Goal: Transaction & Acquisition: Purchase product/service

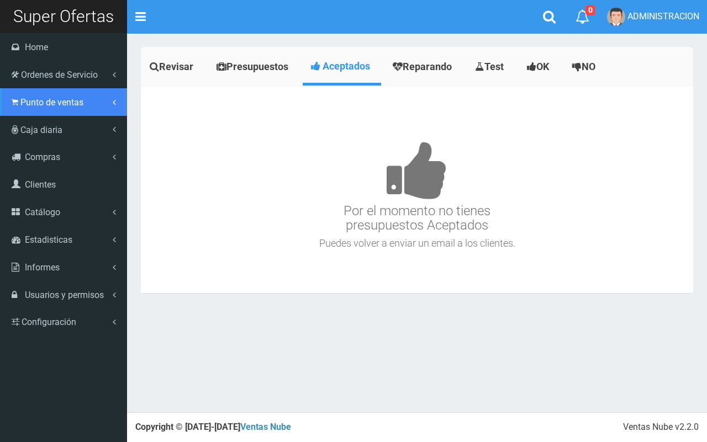
click at [54, 103] on span "Punto de ventas" at bounding box center [51, 102] width 63 height 10
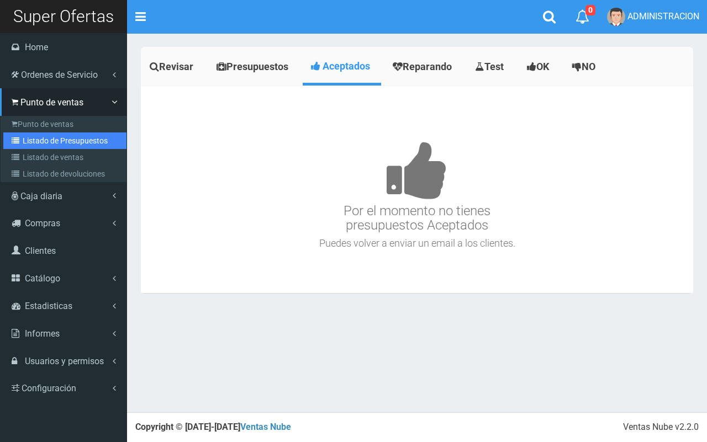
click at [60, 147] on link "Listado de Presupuestos" at bounding box center [64, 141] width 123 height 17
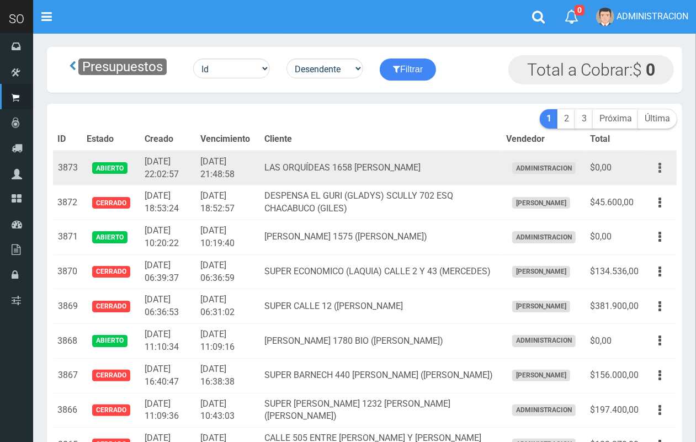
click at [657, 174] on button "button" at bounding box center [660, 167] width 25 height 19
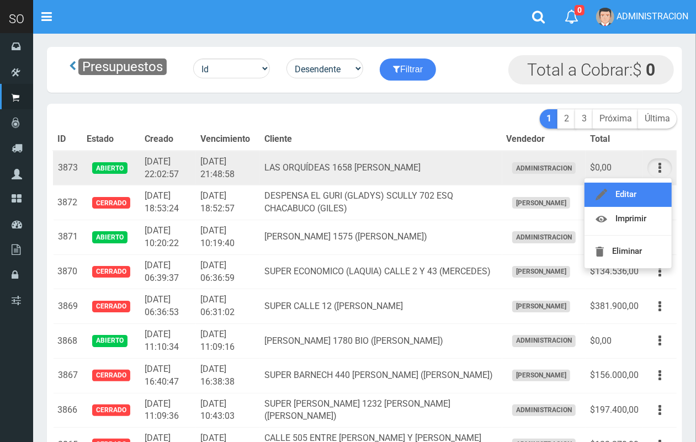
click at [647, 183] on link "Editar" at bounding box center [628, 195] width 87 height 24
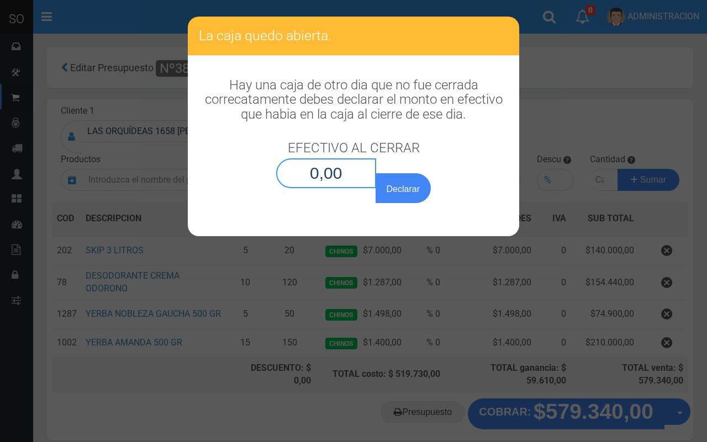
click at [349, 185] on input "0,00" at bounding box center [326, 173] width 100 height 30
type input "0,01"
click at [375, 173] on button "Declarar" at bounding box center [402, 188] width 55 height 30
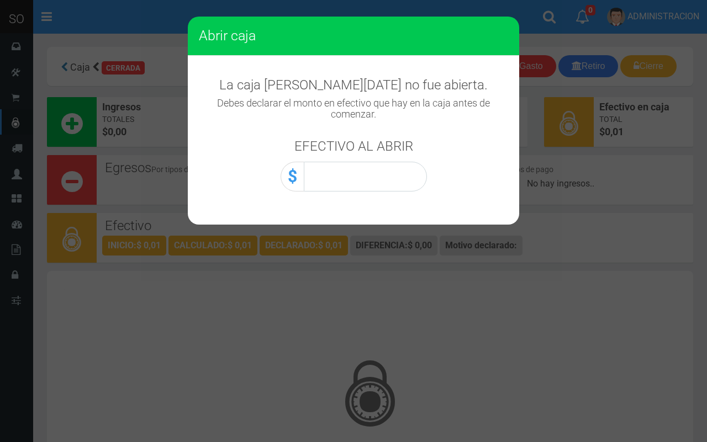
click at [405, 161] on div "EFECTIVO AL ABRIR $" at bounding box center [354, 160] width 146 height 64
click at [410, 184] on input "0,00" at bounding box center [365, 177] width 123 height 30
type input "0,01"
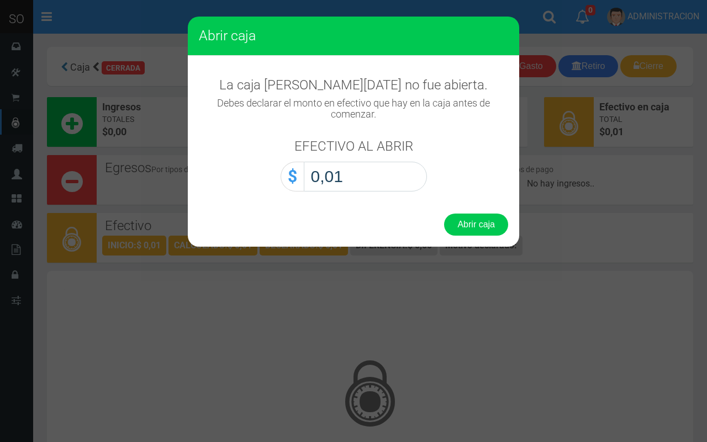
click at [444, 214] on button "Abrir caja" at bounding box center [476, 225] width 64 height 22
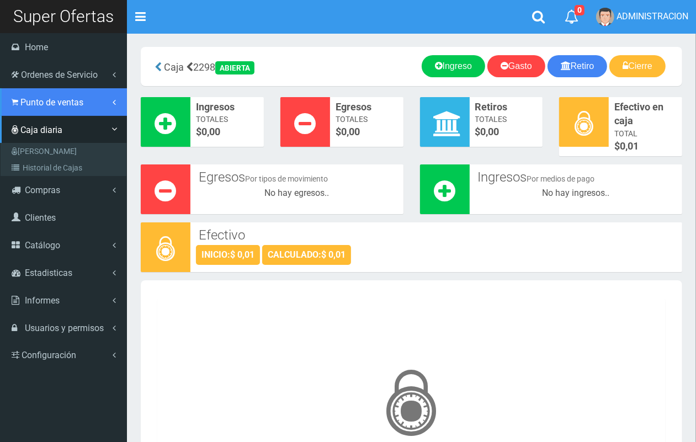
drag, startPoint x: 32, startPoint y: 104, endPoint x: 43, endPoint y: 113, distance: 14.1
click at [34, 104] on span "Punto de ventas" at bounding box center [51, 102] width 63 height 10
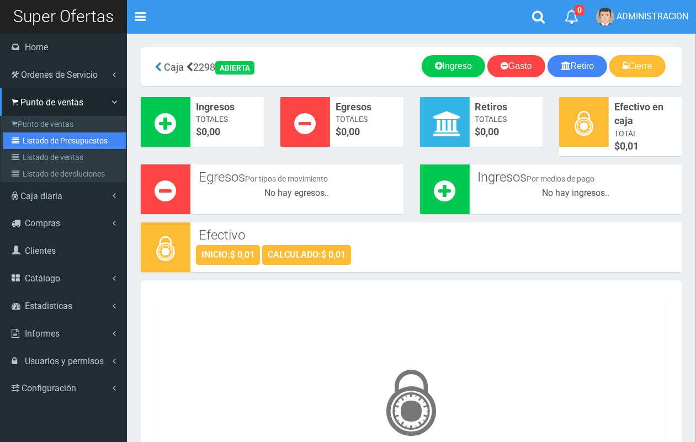
click at [50, 133] on link "Listado de Presupuestos" at bounding box center [64, 141] width 123 height 17
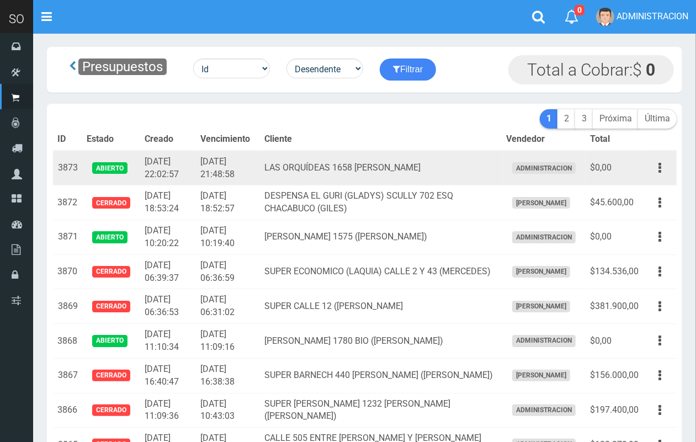
drag, startPoint x: 656, startPoint y: 162, endPoint x: 653, endPoint y: 189, distance: 27.7
click at [656, 166] on button "button" at bounding box center [660, 167] width 25 height 19
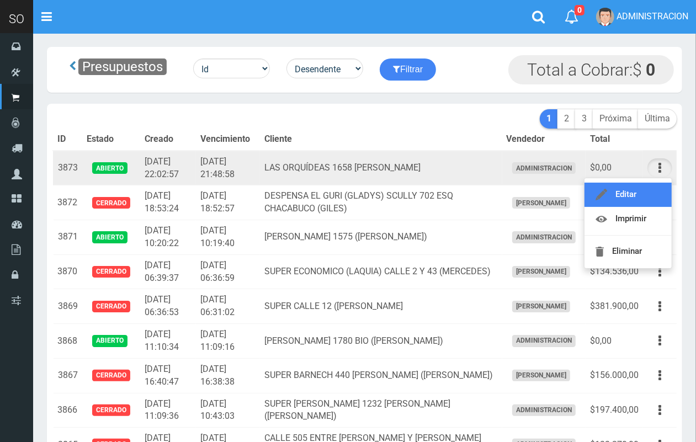
click at [649, 197] on link "Editar" at bounding box center [628, 195] width 87 height 24
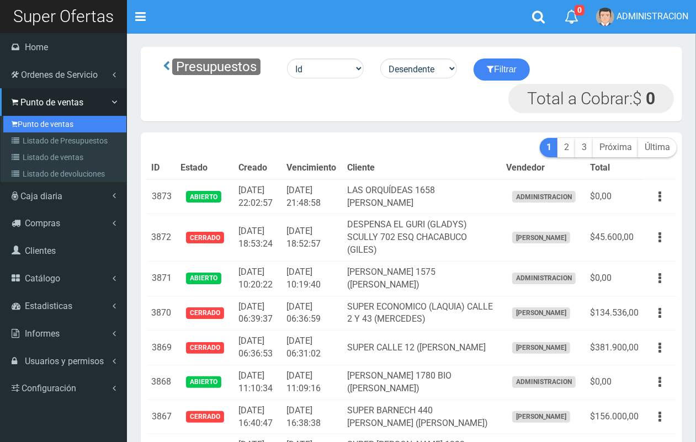
drag, startPoint x: 38, startPoint y: 125, endPoint x: 162, endPoint y: 144, distance: 125.7
click at [40, 125] on link "Punto de ventas" at bounding box center [64, 124] width 123 height 17
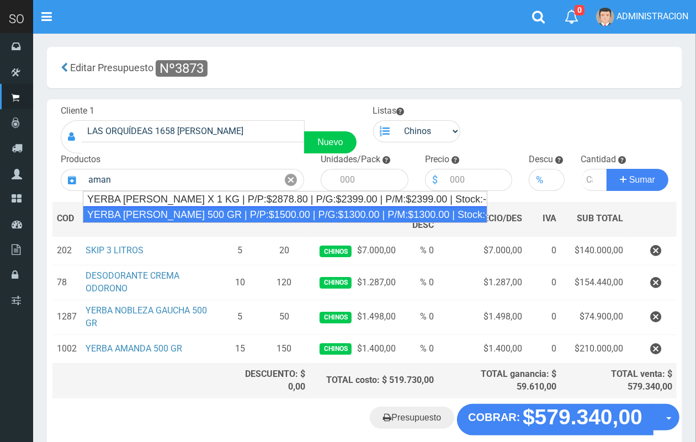
click at [453, 210] on div "YERBA AMANDA 500 GR | P/P:$1500.00 | P/G:$1300.00 | P/M:$1300.00 | Stock:-13860" at bounding box center [285, 215] width 405 height 17
type input "YERBA AMANDA 500 GR | P/P:$1500.00 | P/G:$1300.00 | P/M:$1300.00 | Stock:-13860"
type input "10"
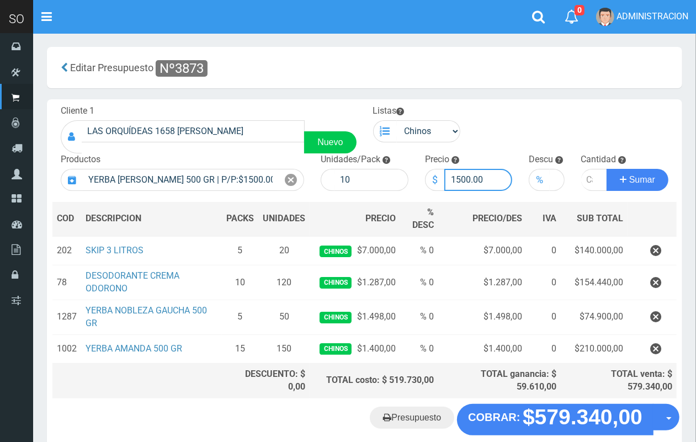
click at [462, 180] on input "1500.00" at bounding box center [479, 180] width 68 height 22
type input "1400.00"
click at [586, 173] on input "number" at bounding box center [594, 180] width 27 height 22
type input "10"
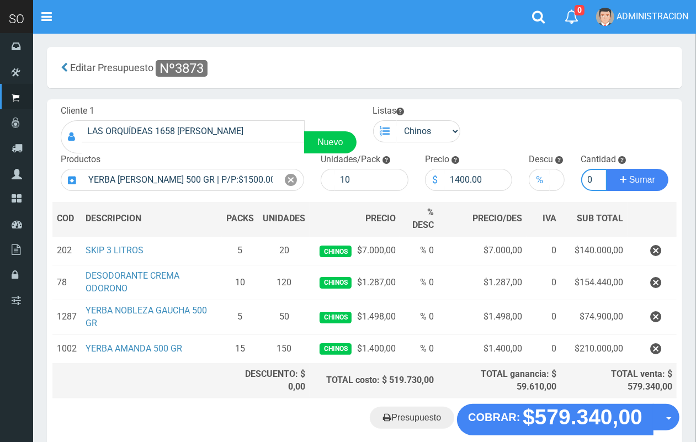
click at [607, 169] on button "Sumar" at bounding box center [638, 180] width 62 height 22
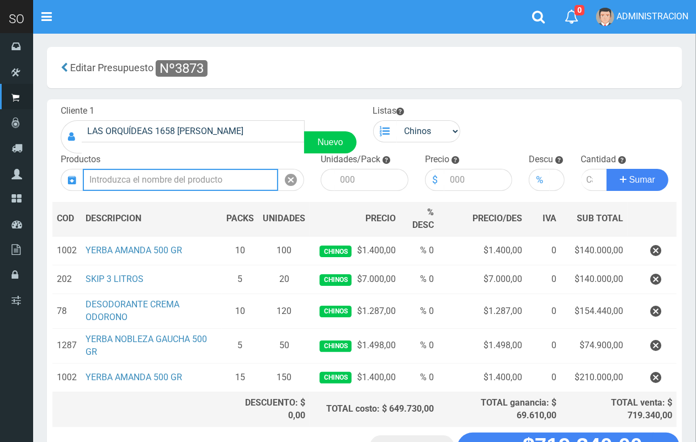
scroll to position [84, 0]
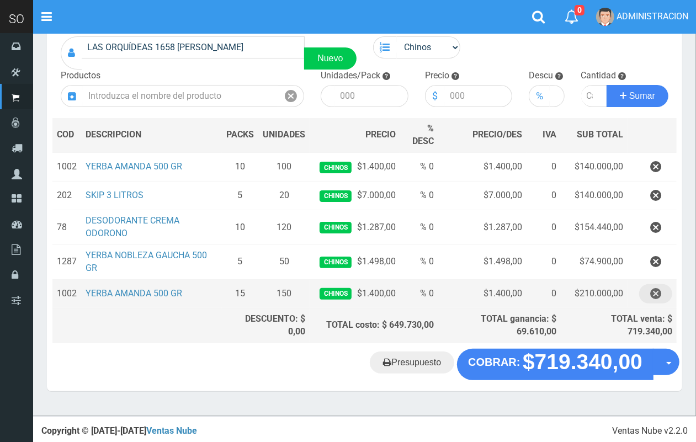
click at [653, 298] on icon "button" at bounding box center [655, 293] width 11 height 19
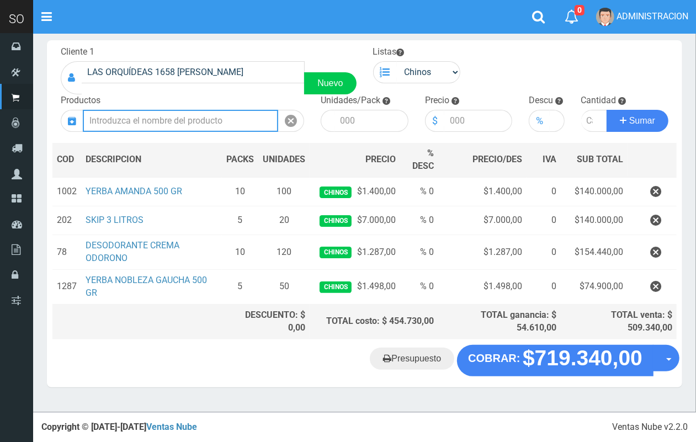
scroll to position [55, 0]
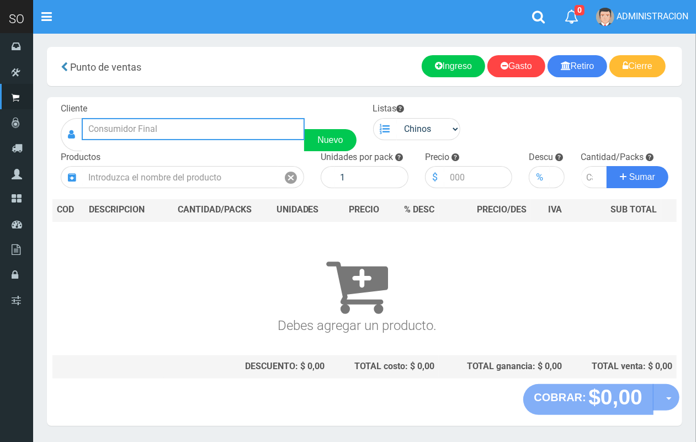
click at [232, 128] on input "text" at bounding box center [193, 129] width 223 height 22
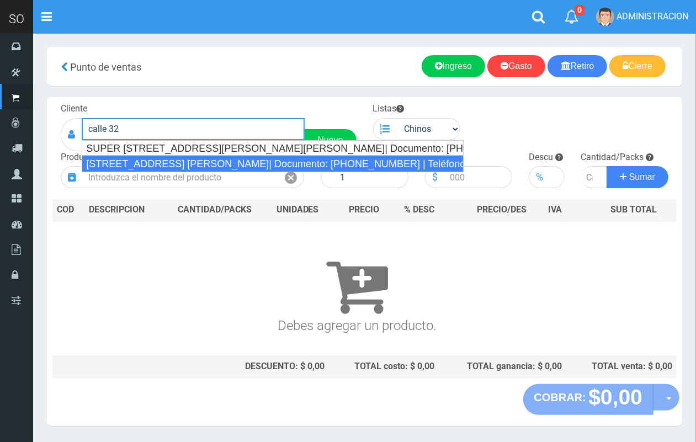
drag, startPoint x: 239, startPoint y: 166, endPoint x: 315, endPoint y: 161, distance: 76.9
click at [239, 166] on div "[STREET_ADDRESS] [PERSON_NAME]| Documento: [PHONE_NUMBER] | Teléfono:" at bounding box center [273, 164] width 382 height 17
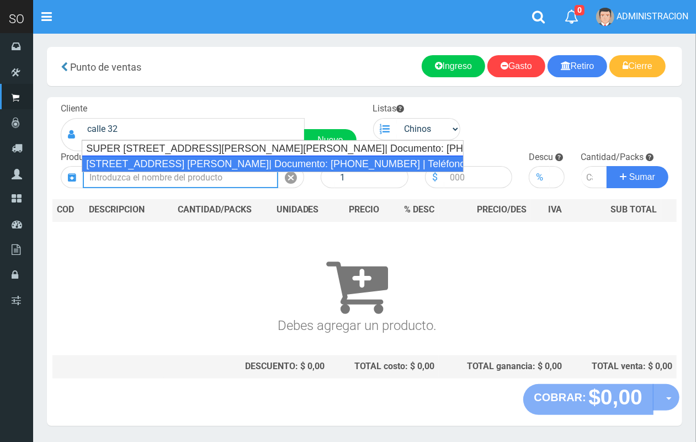
type input "CALLE 32 y 41 (CAROLINA) MERCEDES| Documento: 654965196 | Teléfono:"
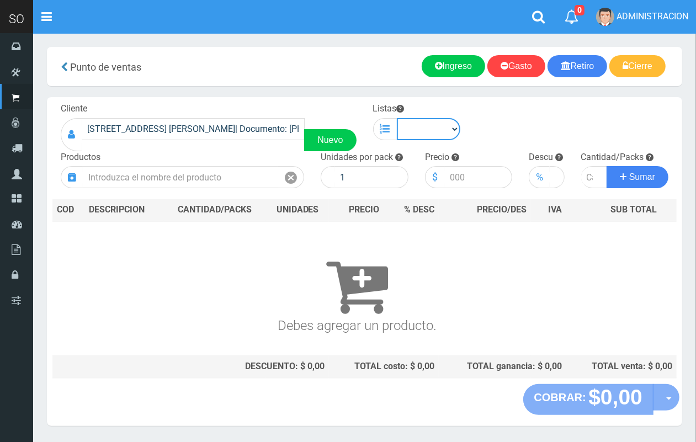
drag, startPoint x: 427, startPoint y: 126, endPoint x: 430, endPoint y: 139, distance: 13.0
click at [429, 128] on select "Chinos . ." at bounding box center [429, 129] width 64 height 22
select select "1"
click at [397, 118] on select "Chinos . ." at bounding box center [429, 129] width 64 height 22
click at [230, 166] on div "Productos" at bounding box center [182, 170] width 260 height 38
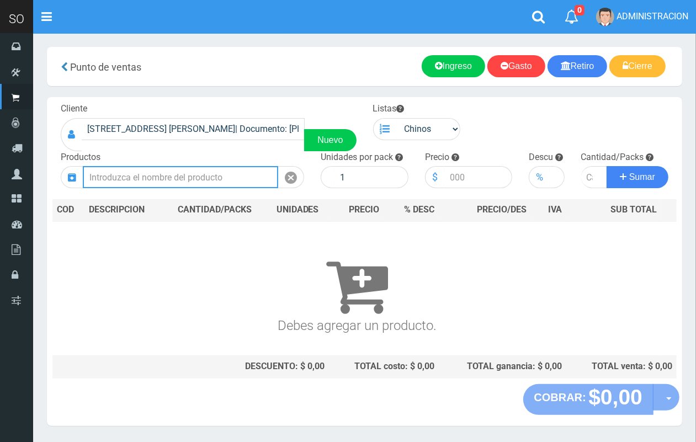
drag, startPoint x: 231, startPoint y: 181, endPoint x: 210, endPoint y: 102, distance: 81.0
click at [231, 178] on input "text" at bounding box center [180, 177] width 195 height 22
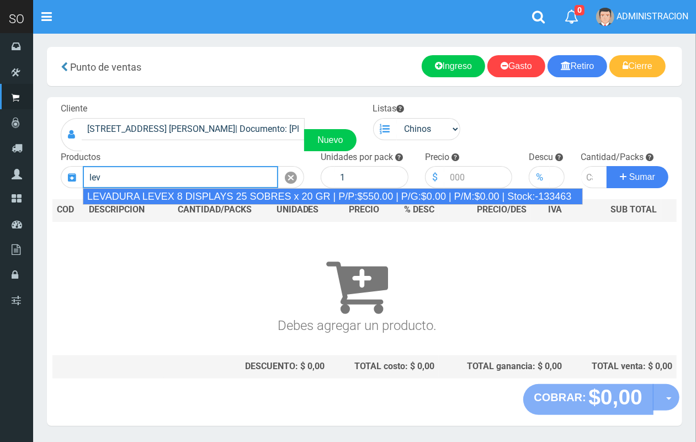
click at [230, 199] on div "LEVADURA LEVEX 8 DISPLAYS 25 SOBRES x 20 GR | P/P:$550.00 | P/G:$0.00 | P/M:$0.…" at bounding box center [333, 196] width 500 height 17
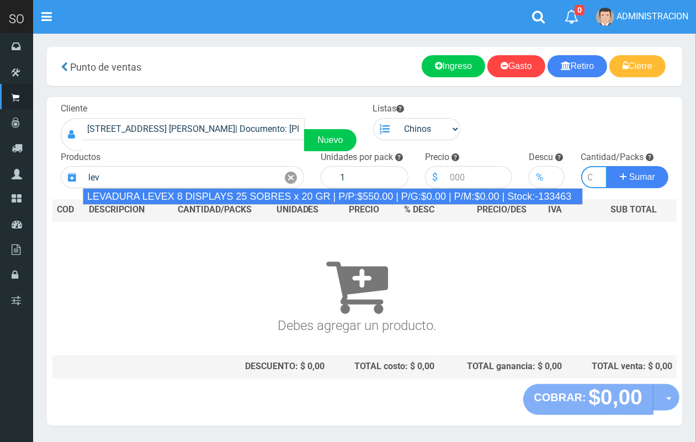
type input "LEVADURA LEVEX 8 DISPLAYS 25 SOBRES x 20 GR | P/P:$550.00 | P/G:$0.00 | P/M:$0.…"
type input "25"
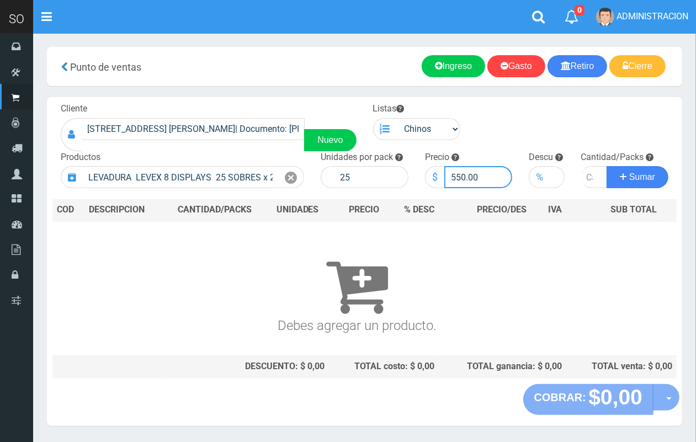
click at [461, 176] on input "550.00" at bounding box center [479, 177] width 68 height 22
type input "580.00"
click at [584, 178] on input "number" at bounding box center [594, 177] width 27 height 22
type input "2"
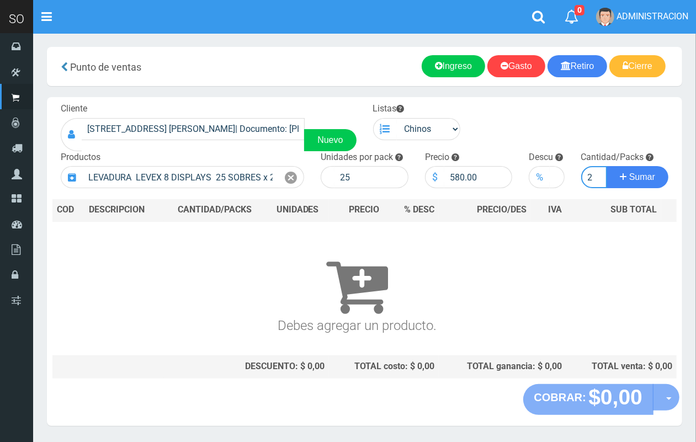
click at [607, 166] on button "Sumar" at bounding box center [638, 177] width 62 height 22
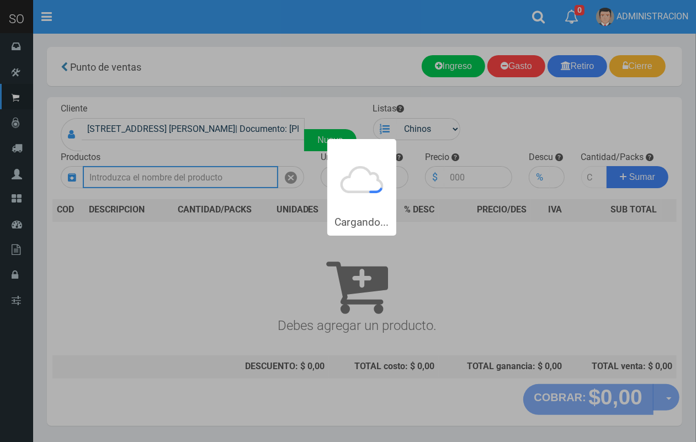
scroll to position [0, 0]
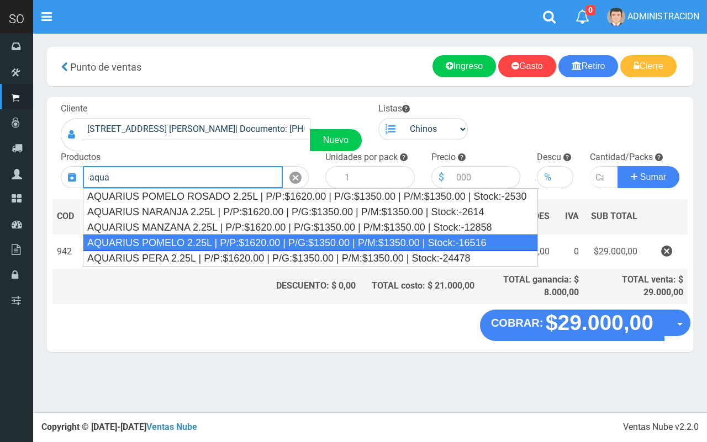
click at [266, 237] on div "AQUARIUS POMELO 2.25L | P/P:$1620.00 | P/G:$1350.00 | P/M:$1350.00 | Stock:-165…" at bounding box center [310, 243] width 455 height 17
type input "AQUARIUS POMELO 2.25L | P/P:$1620.00 | P/G:$1350.00 | P/M:$1350.00 | Stock:-165…"
type input "6"
type input "1620.00"
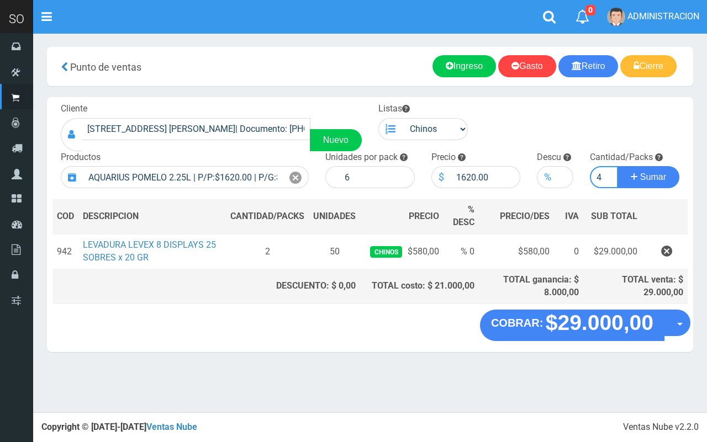
type input "4"
click at [617, 166] on button "Sumar" at bounding box center [648, 177] width 62 height 22
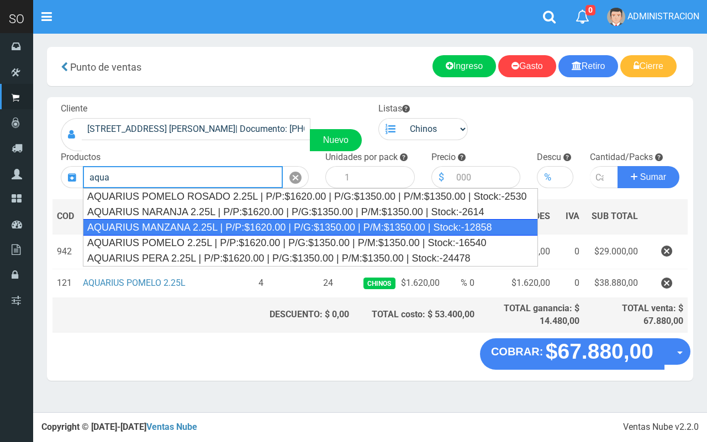
click at [417, 220] on div "AQUARIUS MANZANA 2.25L | P/P:$1620.00 | P/G:$1350.00 | P/M:$1350.00 | Stock:-12…" at bounding box center [310, 227] width 455 height 17
type input "AQUARIUS MANZANA 2.25L | P/P:$1620.00 | P/G:$1350.00 | P/M:$1350.00 | Stock:-12…"
type input "6"
type input "1620.00"
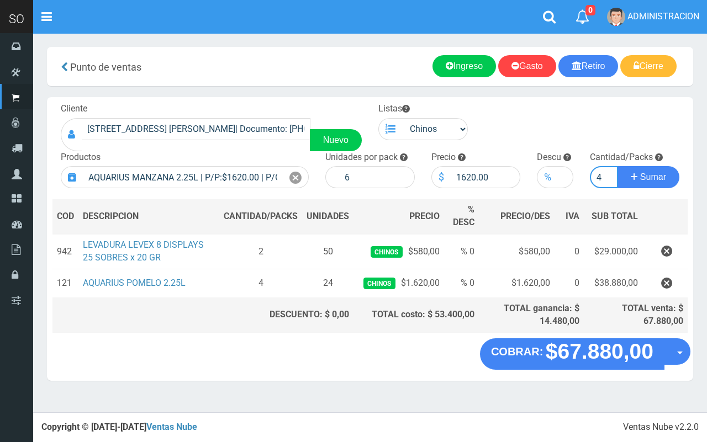
type input "4"
click at [617, 166] on button "Sumar" at bounding box center [648, 177] width 62 height 22
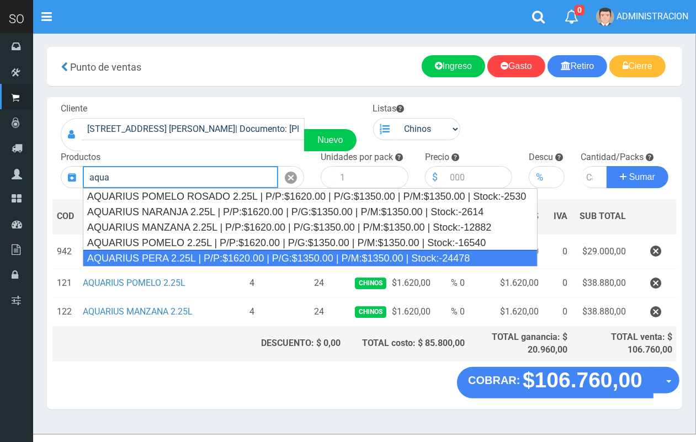
click at [305, 261] on div "AQUARIUS PERA 2.25L | P/P:$1620.00 | P/G:$1350.00 | P/M:$1350.00 | Stock:-24478" at bounding box center [310, 258] width 455 height 17
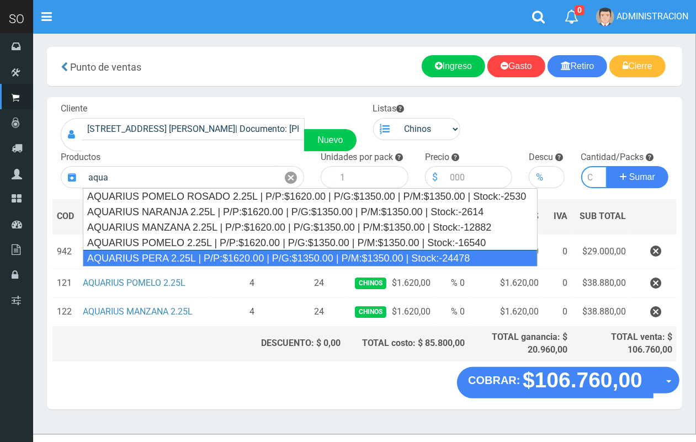
type input "AQUARIUS PERA 2.25L | P/P:$1620.00 | P/G:$1350.00 | P/M:$1350.00 | Stock:-24478"
type input "6"
type input "1620.00"
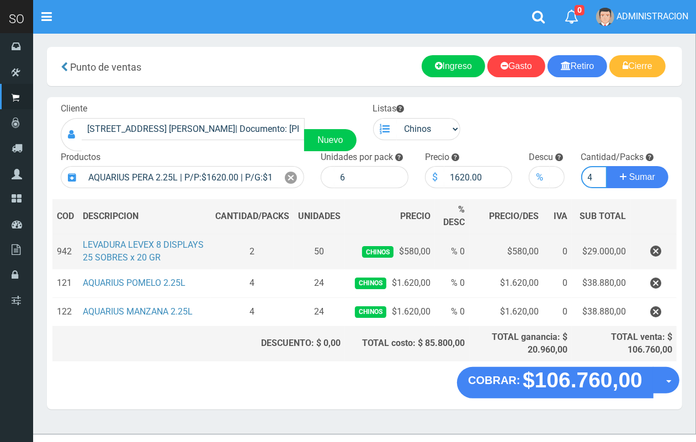
scroll to position [0, 1]
type input "4"
click at [607, 166] on button "Sumar" at bounding box center [638, 177] width 62 height 22
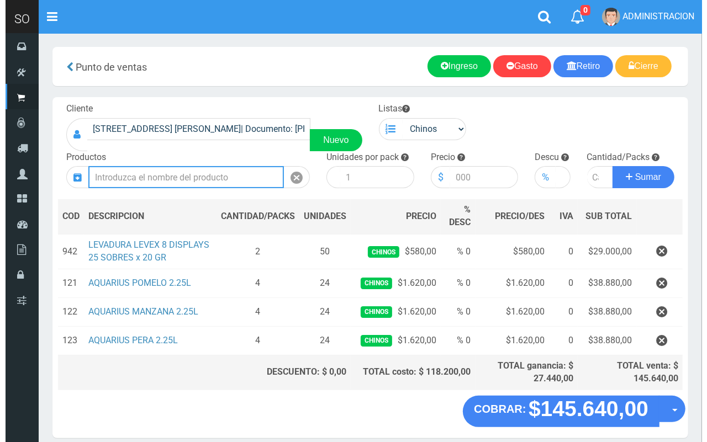
scroll to position [45, 0]
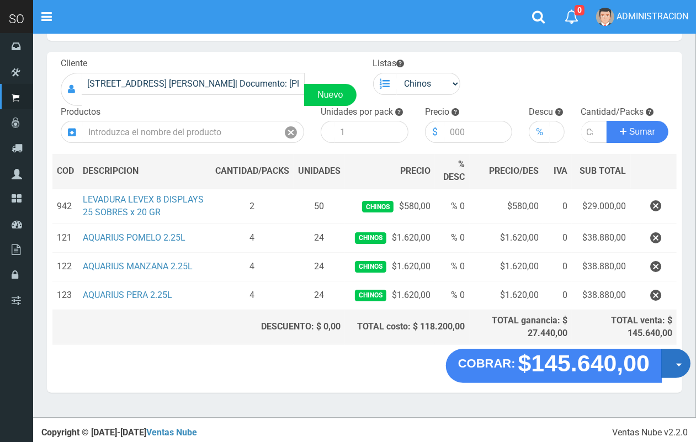
drag, startPoint x: 674, startPoint y: 358, endPoint x: 672, endPoint y: 385, distance: 27.7
click at [674, 359] on button "Opciones" at bounding box center [676, 364] width 29 height 29
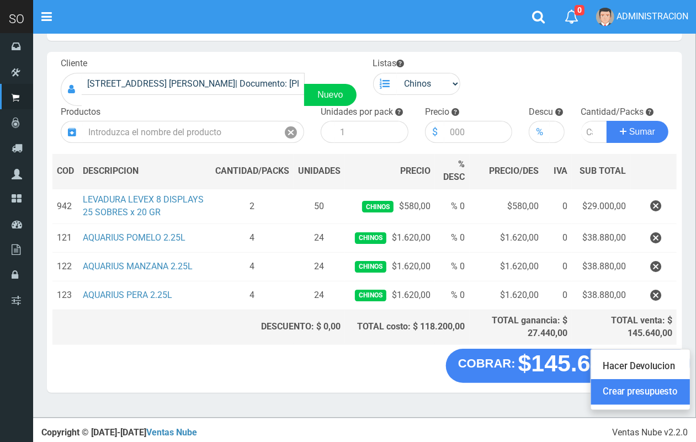
click at [671, 391] on link "Crear presupuesto" at bounding box center [640, 392] width 99 height 25
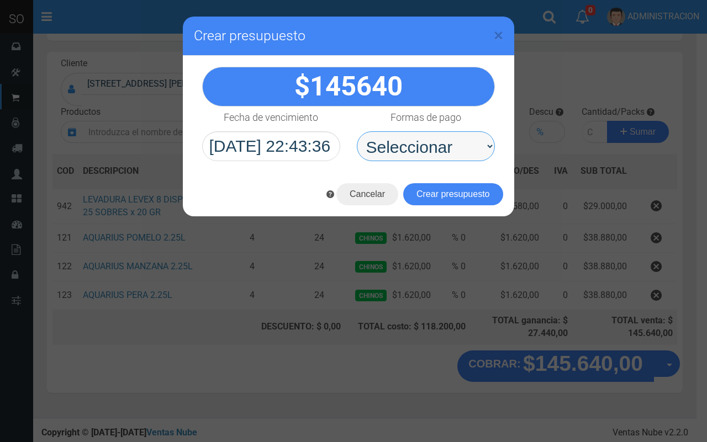
click at [392, 152] on select "Seleccionar Efectivo Tarjeta de Crédito Depósito Débito" at bounding box center [426, 146] width 138 height 30
select select "Efectivo"
click at [357, 131] on select "Seleccionar Efectivo Tarjeta de Crédito Depósito Débito" at bounding box center [426, 146] width 138 height 30
click at [412, 196] on button "Crear presupuesto" at bounding box center [453, 194] width 100 height 22
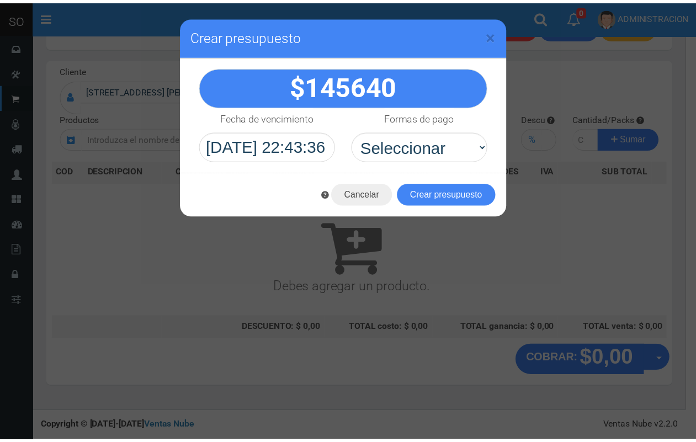
scroll to position [33, 0]
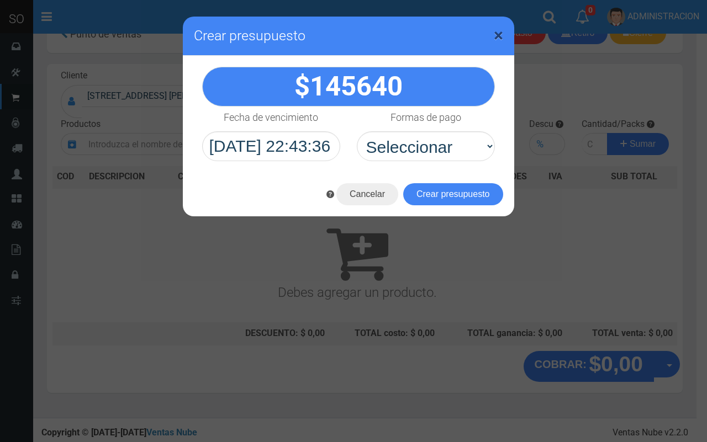
click at [502, 34] on span "×" at bounding box center [498, 35] width 9 height 21
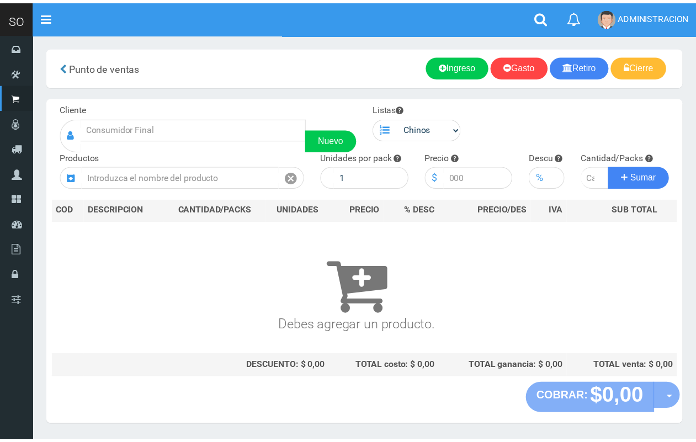
scroll to position [29, 0]
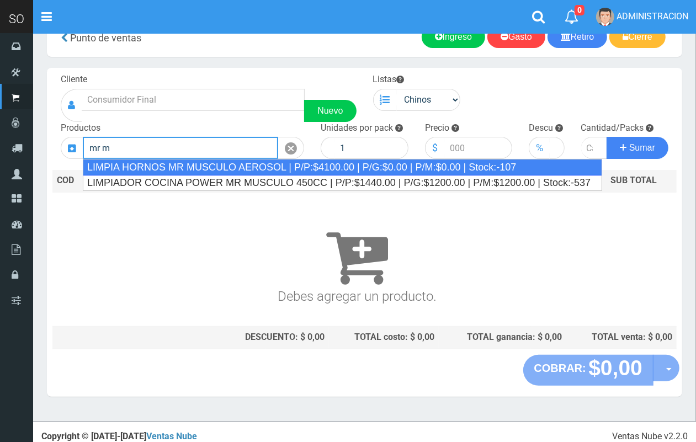
click at [267, 166] on div "LIMPIA HORNOS MR MUSCULO AEROSOL | P/P:$4100.00 | P/G:$0.00 | P/M:$0.00 | Stock…" at bounding box center [343, 167] width 520 height 17
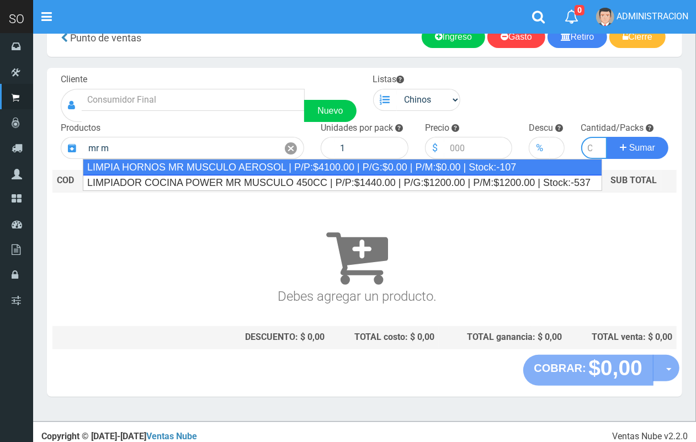
type input "LIMPIA HORNOS MR MUSCULO AEROSOL | P/P:$4100.00 | P/G:$0.00 | P/M:$0.00 | Stock…"
type input "12"
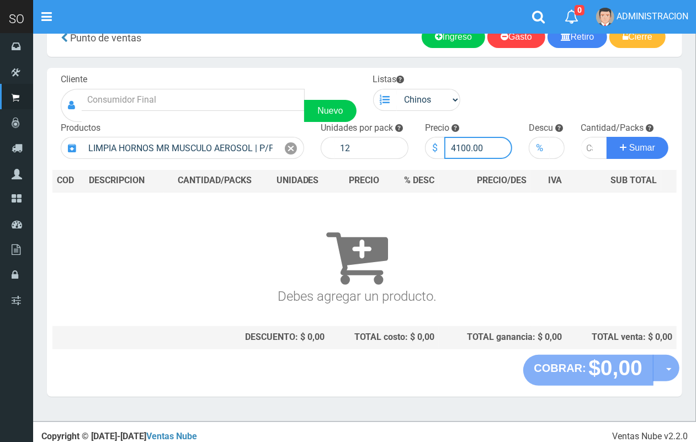
drag, startPoint x: 469, startPoint y: 147, endPoint x: 458, endPoint y: 145, distance: 11.3
click at [456, 147] on input "4100.00" at bounding box center [479, 148] width 68 height 22
type input "4250.00"
click at [586, 145] on input "number" at bounding box center [594, 148] width 27 height 22
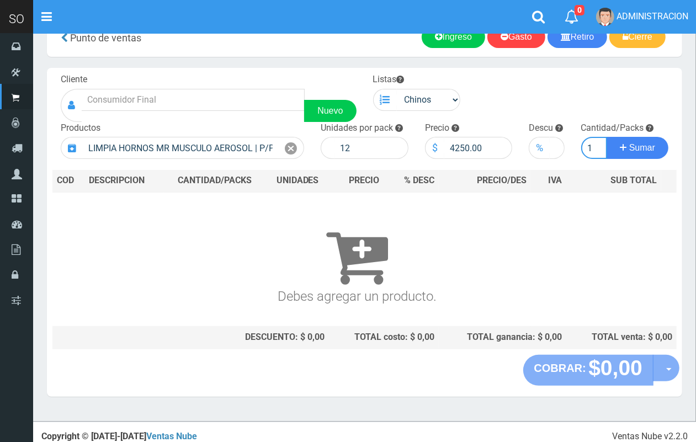
type input "1"
click at [607, 137] on button "Sumar" at bounding box center [638, 148] width 62 height 22
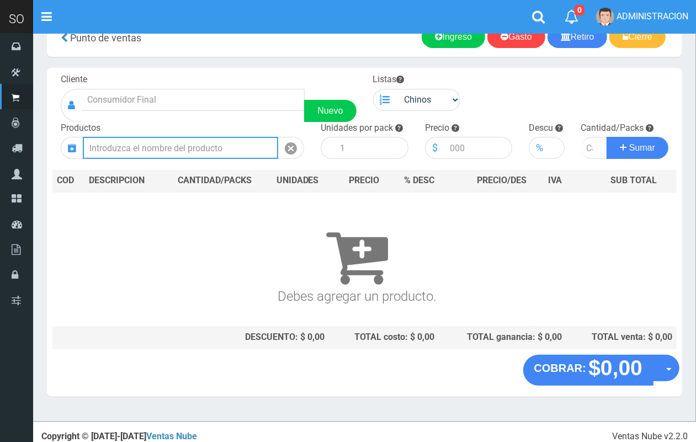
scroll to position [0, 0]
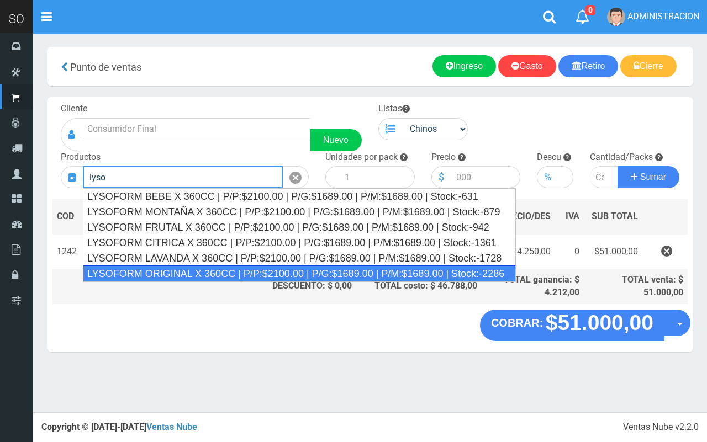
click at [239, 274] on div "LYSOFORM ORIGINAL X 360CC | P/P:$2100.00 | P/G:$1689.00 | P/M:$1689.00 | Stock:…" at bounding box center [299, 274] width 433 height 17
type input "LYSOFORM ORIGINAL X 360CC | P/P:$2100.00 | P/G:$1689.00 | P/M:$1689.00 | Stock:…"
type input "12"
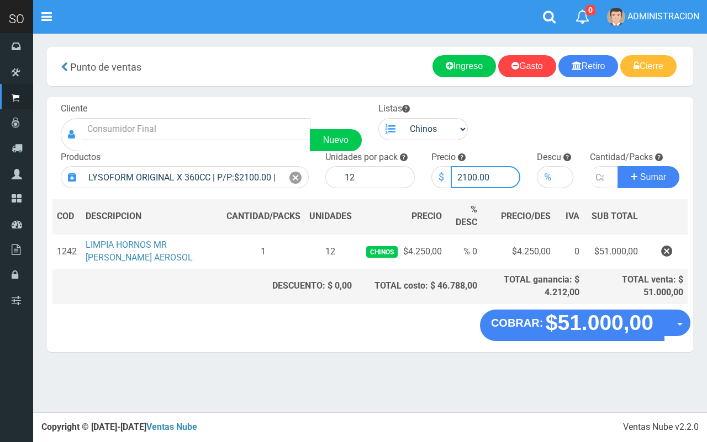
drag, startPoint x: 476, startPoint y: 172, endPoint x: 453, endPoint y: 167, distance: 23.1
click at [453, 167] on input "2100.00" at bounding box center [486, 177] width 70 height 22
type input "1900.00"
click at [598, 177] on input "number" at bounding box center [604, 177] width 28 height 22
type input "2"
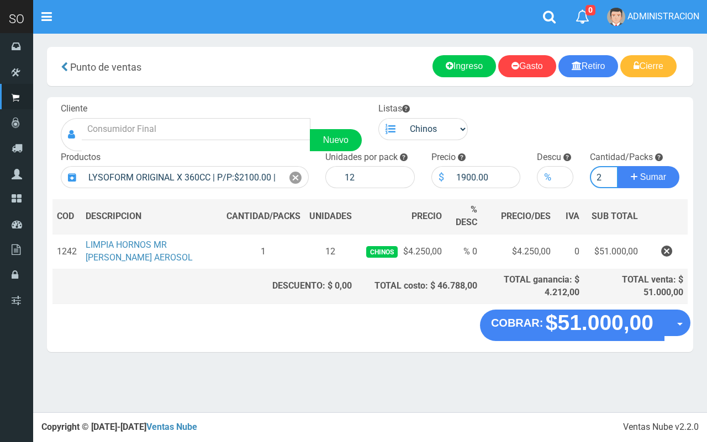
click at [617, 166] on button "Sumar" at bounding box center [648, 177] width 62 height 22
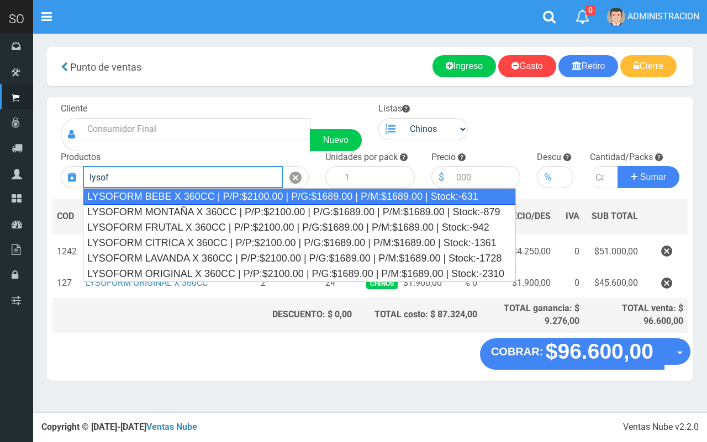
click at [231, 198] on div "LYSOFORM BEBE X 360CC | P/P:$2100.00 | P/G:$1689.00 | P/M:$1689.00 | Stock:-631" at bounding box center [299, 196] width 433 height 17
type input "LYSOFORM BEBE X 360CC | P/P:$2100.00 | P/G:$1689.00 | P/M:$1689.00 | Stock:-631"
type input "12"
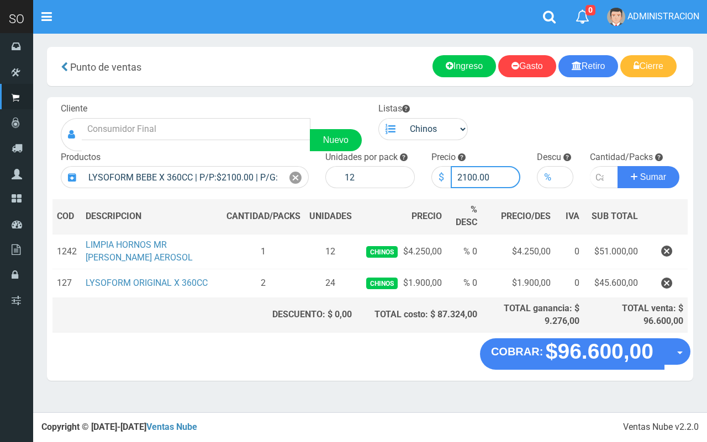
drag, startPoint x: 476, startPoint y: 175, endPoint x: 431, endPoint y: 178, distance: 45.4
click at [432, 179] on div "$ 2100.00" at bounding box center [475, 177] width 89 height 22
type input "1900.00"
click at [597, 174] on input "number" at bounding box center [604, 177] width 28 height 22
type input "1"
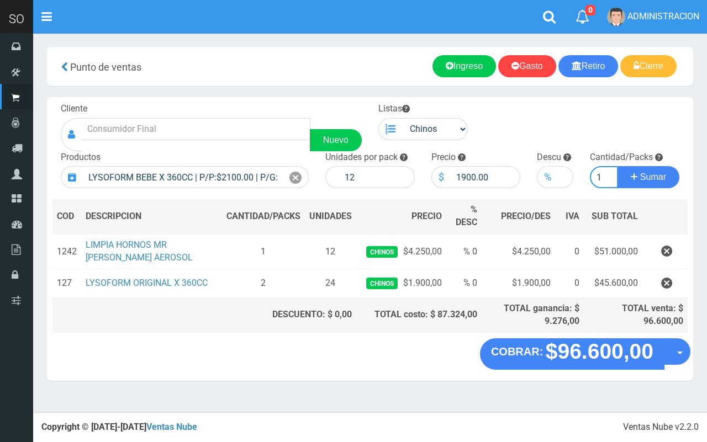
click at [617, 166] on button "Sumar" at bounding box center [648, 177] width 62 height 22
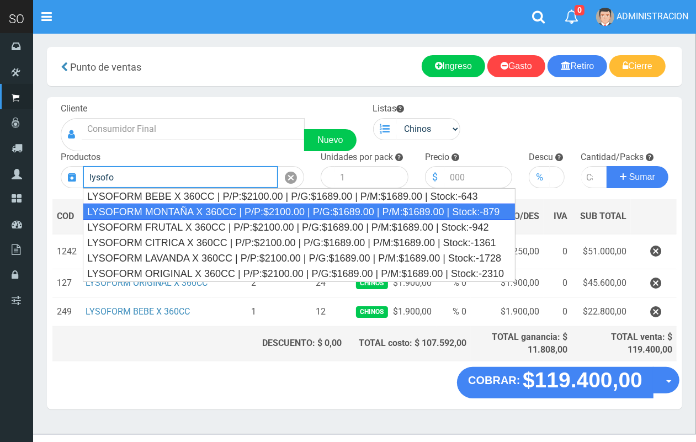
click at [183, 208] on div "LYSOFORM MONTAÑA X 360CC | P/P:$2100.00 | P/G:$1689.00 | P/M:$1689.00 | Stock:-…" at bounding box center [299, 212] width 433 height 17
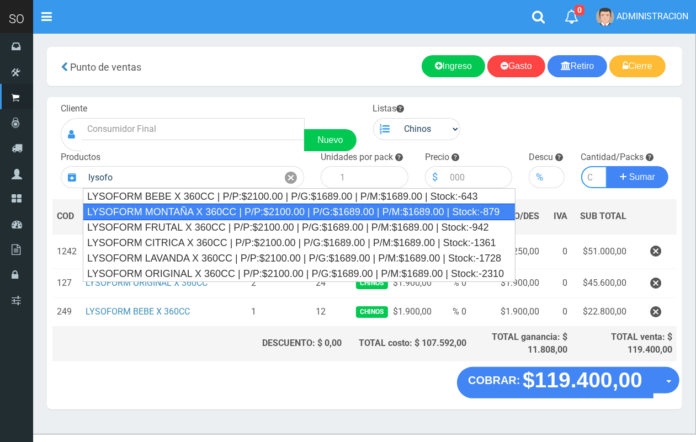
type input "LYSOFORM MONTAÑA X 360CC | P/P:$2100.00 | P/G:$1689.00 | P/M:$1689.00 | Stock:-…"
type input "12"
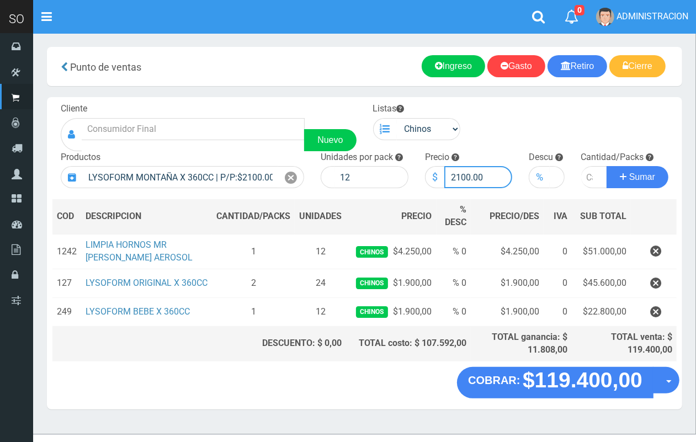
drag, startPoint x: 469, startPoint y: 176, endPoint x: 450, endPoint y: 180, distance: 19.8
click at [450, 180] on input "2100.00" at bounding box center [479, 177] width 68 height 22
type input "1900.00"
click at [585, 178] on input "number" at bounding box center [594, 177] width 27 height 22
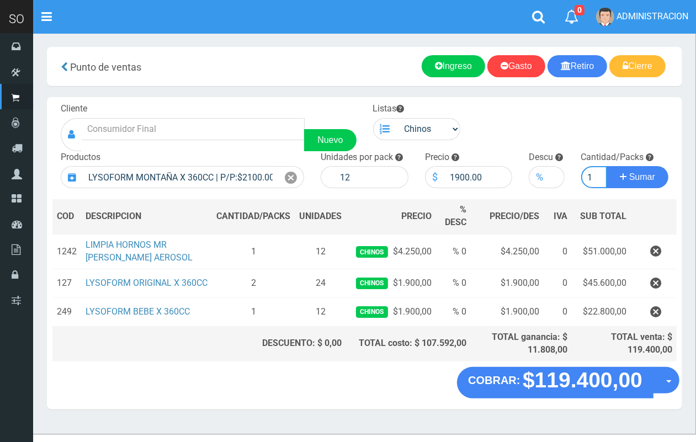
type input "1"
click at [607, 166] on button "Sumar" at bounding box center [638, 177] width 62 height 22
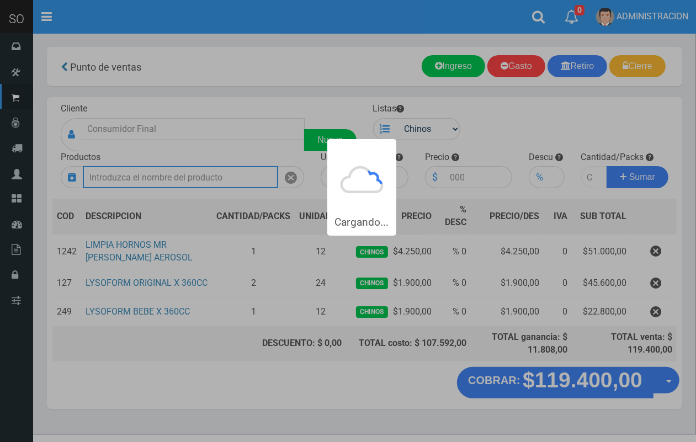
scroll to position [0, 0]
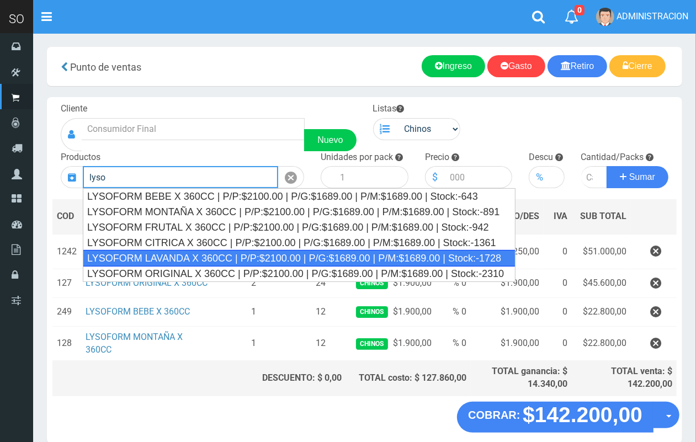
click at [269, 258] on div "LYSOFORM LAVANDA X 360CC | P/P:$2100.00 | P/G:$1689.00 | P/M:$1689.00 | Stock:-…" at bounding box center [299, 258] width 433 height 17
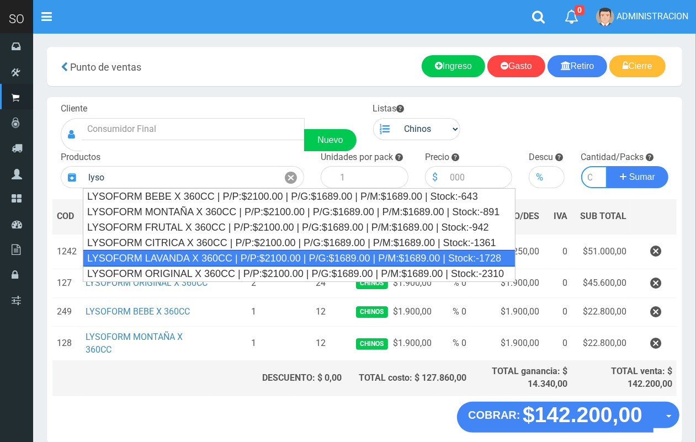
type input "LYSOFORM LAVANDA X 360CC | P/P:$2100.00 | P/G:$1689.00 | P/M:$1689.00 | Stock:-…"
type input "12"
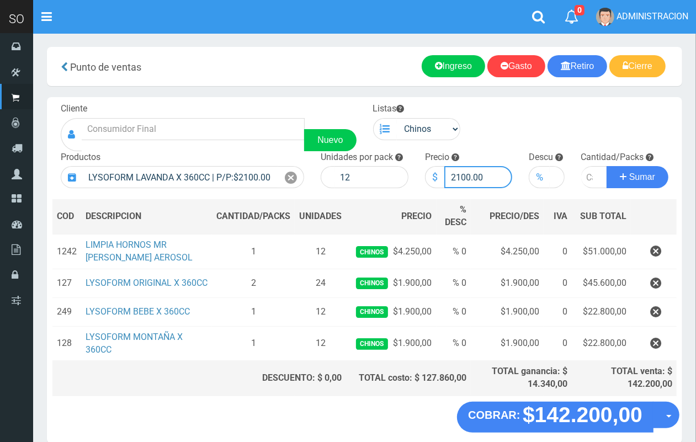
drag, startPoint x: 470, startPoint y: 176, endPoint x: 445, endPoint y: 176, distance: 24.8
click at [445, 176] on input "2100.00" at bounding box center [479, 177] width 68 height 22
type input "1900.00"
click at [584, 175] on input "number" at bounding box center [594, 177] width 27 height 22
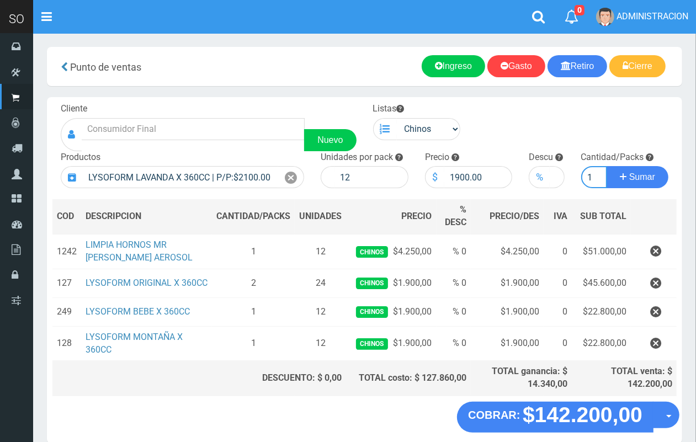
type input "1"
click at [607, 166] on button "Sumar" at bounding box center [638, 177] width 62 height 22
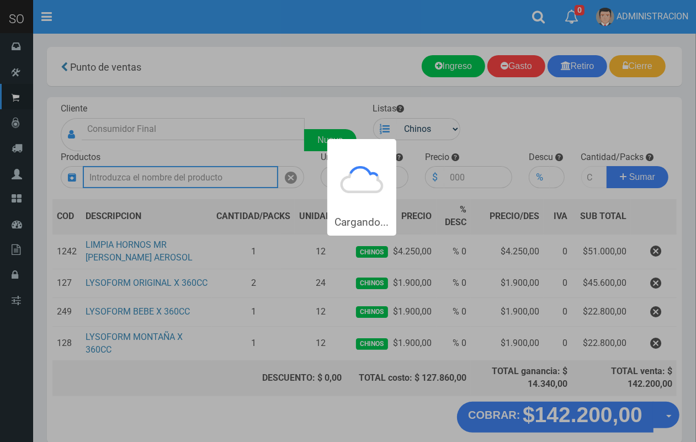
scroll to position [0, 0]
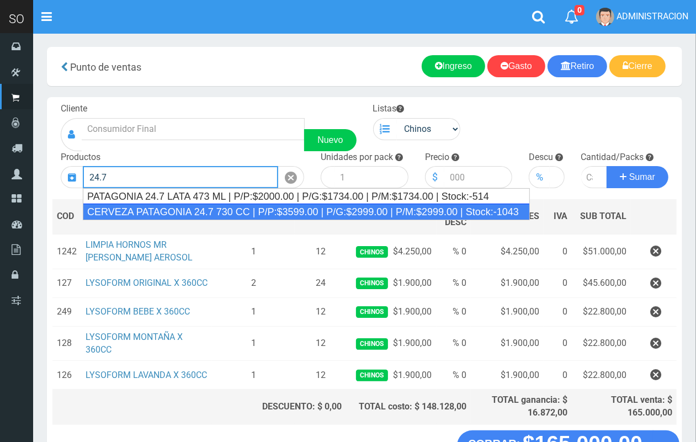
click at [194, 210] on div "CERVEZA PATAGONIA 24.7 730 CC | P/P:$3599.00 | P/G:$2999.00 | P/M:$2999.00 | St…" at bounding box center [306, 212] width 447 height 17
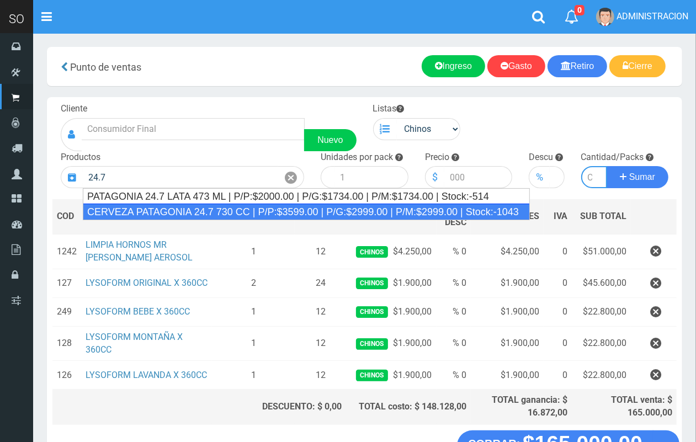
type input "CERVEZA PATAGONIA 24.7 730 CC | P/P:$3599.00 | P/G:$2999.00 | P/M:$2999.00 | St…"
type input "6"
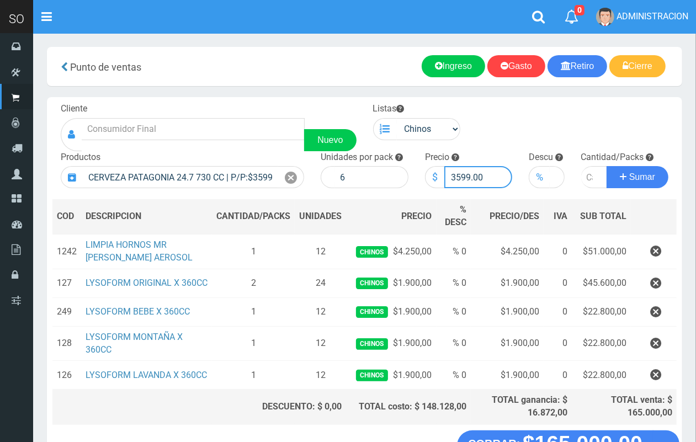
drag, startPoint x: 471, startPoint y: 175, endPoint x: 456, endPoint y: 172, distance: 15.7
click at [456, 172] on input "3599.00" at bounding box center [479, 177] width 68 height 22
type input "3000.00"
click at [585, 177] on input "number" at bounding box center [594, 177] width 27 height 22
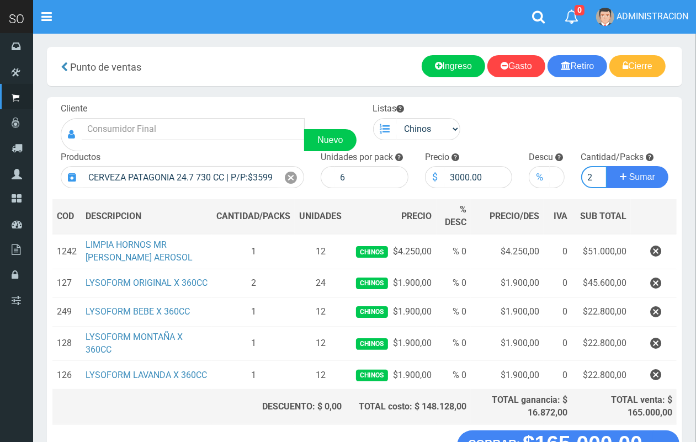
type input "2"
click at [607, 166] on button "Sumar" at bounding box center [638, 177] width 62 height 22
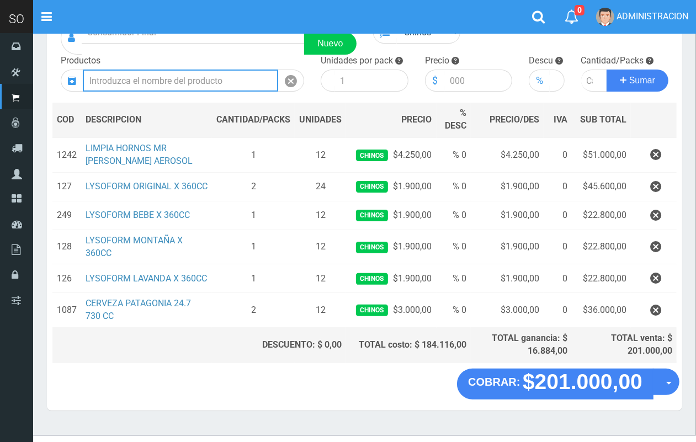
scroll to position [96, 0]
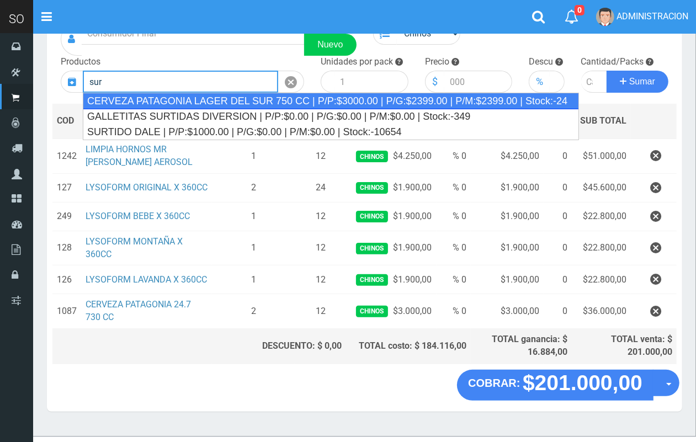
click at [260, 94] on div "CERVEZA PATAGONIA LAGER DEL SUR 750 CC | P/P:$3000.00 | P/G:$2399.00 | P/M:$239…" at bounding box center [331, 101] width 496 height 17
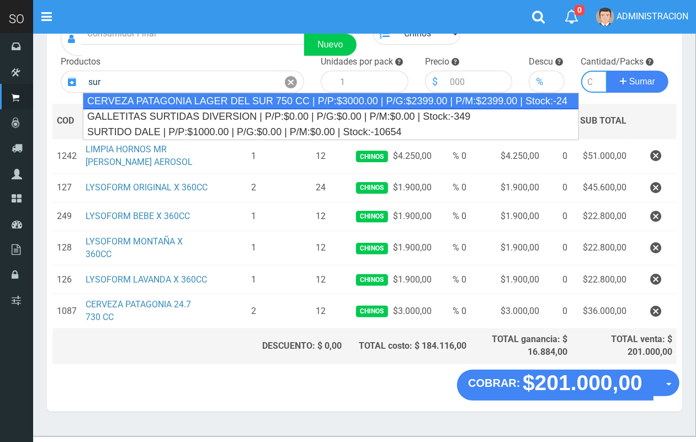
type input "CERVEZA PATAGONIA LAGER DEL SUR 750 CC | P/P:$3000.00 | P/G:$2399.00 | P/M:$239…"
type input "6"
type input "3000.00"
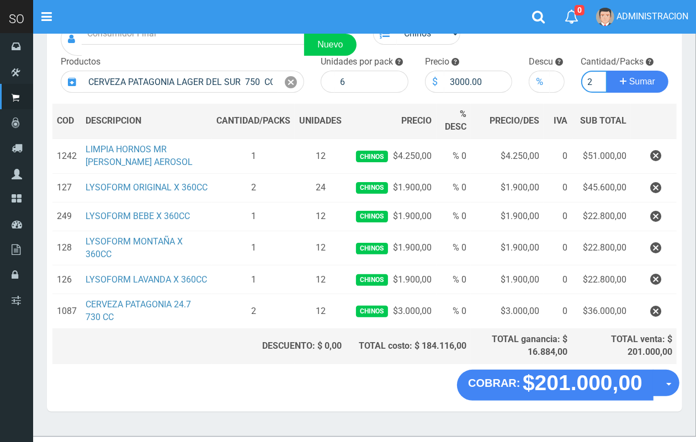
scroll to position [0, 1]
type input "2"
click at [607, 71] on button "Sumar" at bounding box center [638, 82] width 62 height 22
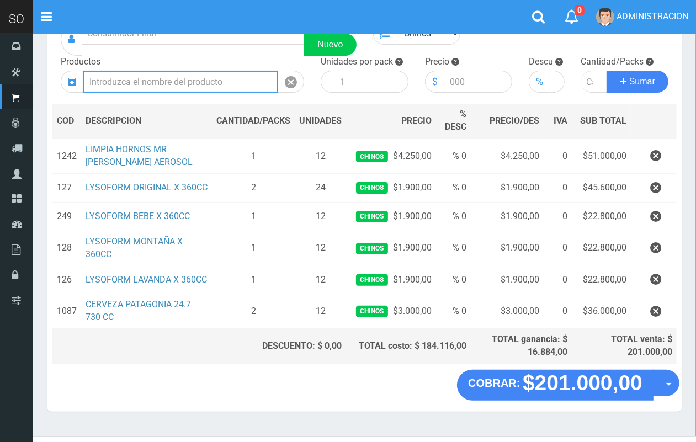
scroll to position [0, 0]
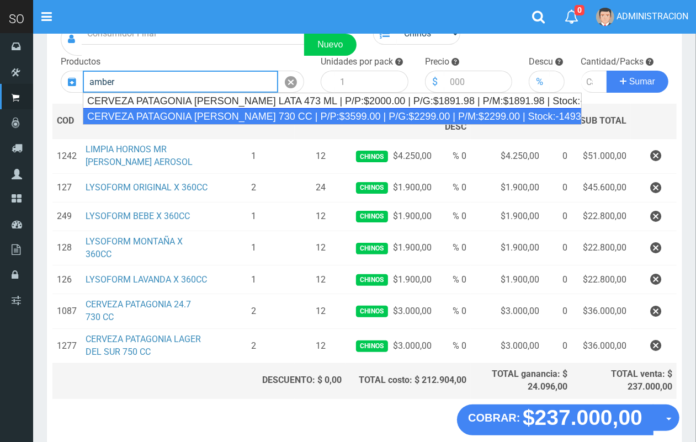
click at [239, 115] on div "CERVEZA PATAGONIA AMBER LAGER 730 CC | P/P:$3599.00 | P/G:$2299.00 | P/M:$2299.…" at bounding box center [332, 116] width 499 height 17
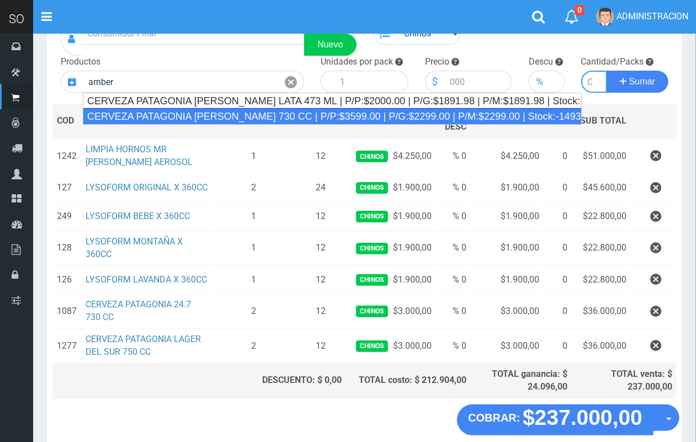
type input "CERVEZA PATAGONIA AMBER LAGER 730 CC | P/P:$3599.00 | P/G:$2299.00 | P/M:$2299.…"
type input "6"
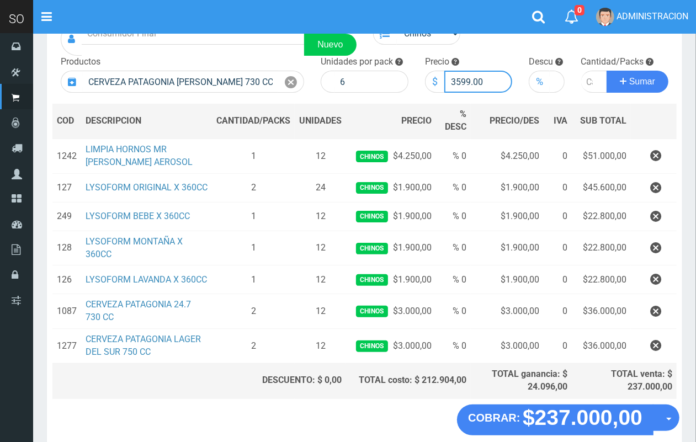
click at [467, 78] on input "3599.00" at bounding box center [479, 82] width 68 height 22
drag, startPoint x: 470, startPoint y: 81, endPoint x: 457, endPoint y: 80, distance: 12.7
click at [457, 80] on input "3599.00" at bounding box center [479, 82] width 68 height 22
type input "3000.00"
click at [589, 87] on input "number" at bounding box center [594, 82] width 27 height 22
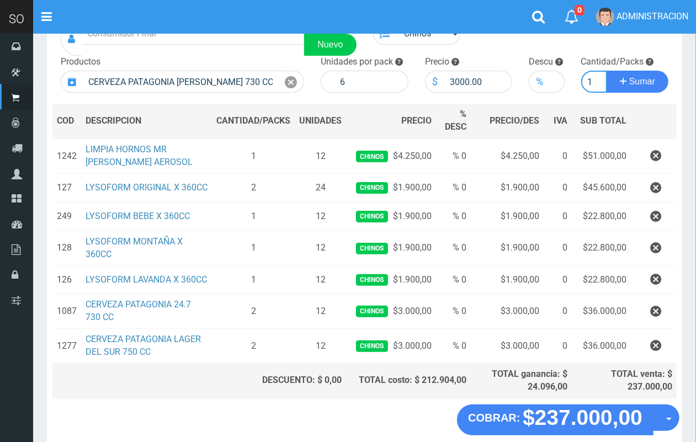
scroll to position [0, 1]
type input "1"
click at [607, 71] on button "Sumar" at bounding box center [638, 82] width 62 height 22
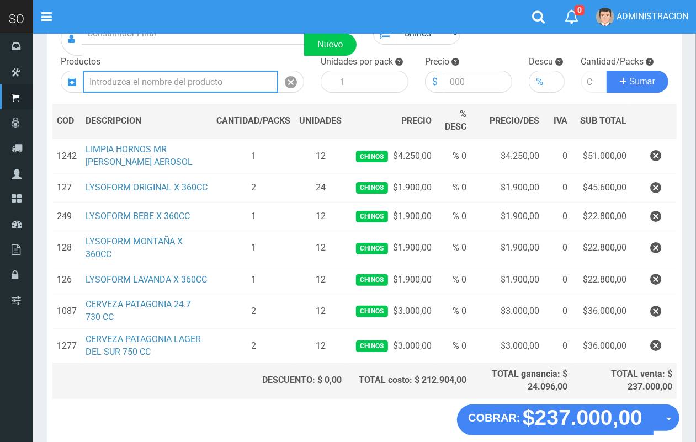
scroll to position [0, 0]
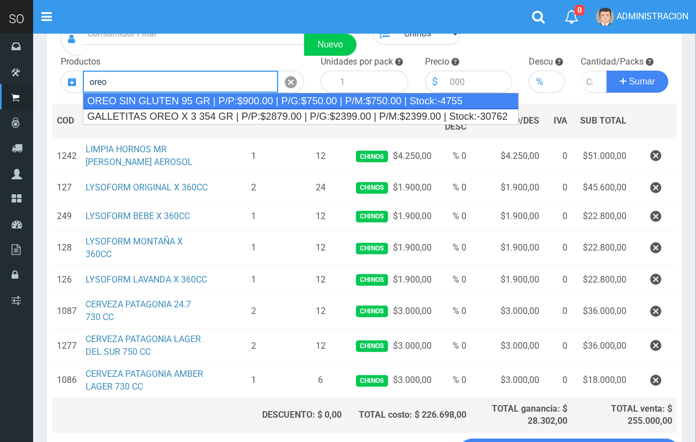
click at [233, 103] on div "OREO SIN GLUTEN 95 GR | P/P:$900.00 | P/G:$750.00 | P/M:$750.00 | Stock:-4755" at bounding box center [301, 101] width 436 height 17
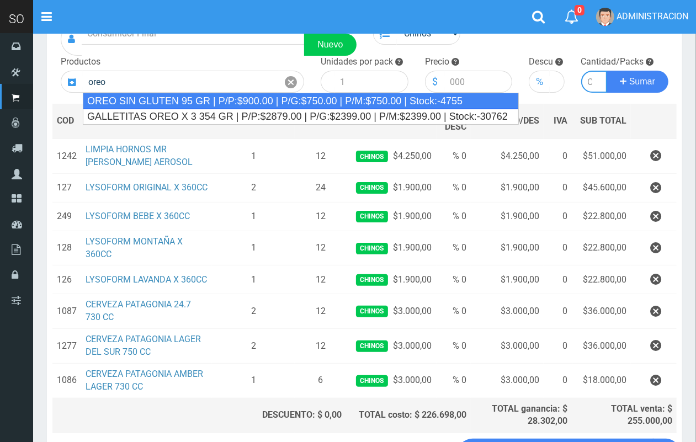
type input "OREO SIN GLUTEN 95 GR | P/P:$900.00 | P/G:$750.00 | P/M:$750.00 | Stock:-4755"
type input "24"
type input "900.00"
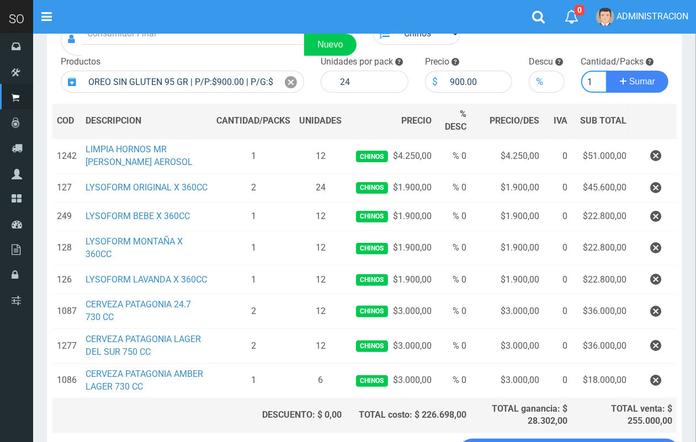
scroll to position [0, 1]
type input "1"
click at [607, 71] on button "Sumar" at bounding box center [638, 82] width 62 height 22
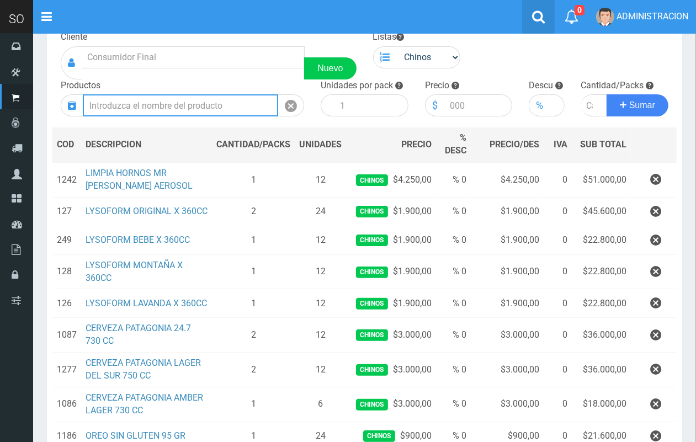
scroll to position [65, 0]
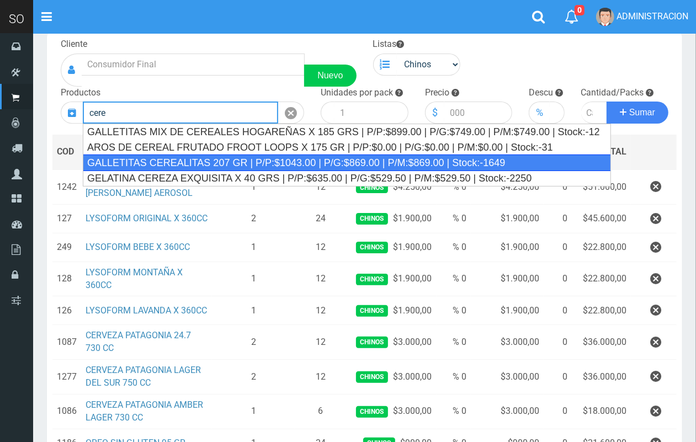
click at [220, 160] on div "GALLETITAS CEREALITAS 207 GR | P/P:$1043.00 | P/G:$869.00 | P/M:$869.00 | Stock…" at bounding box center [347, 163] width 528 height 17
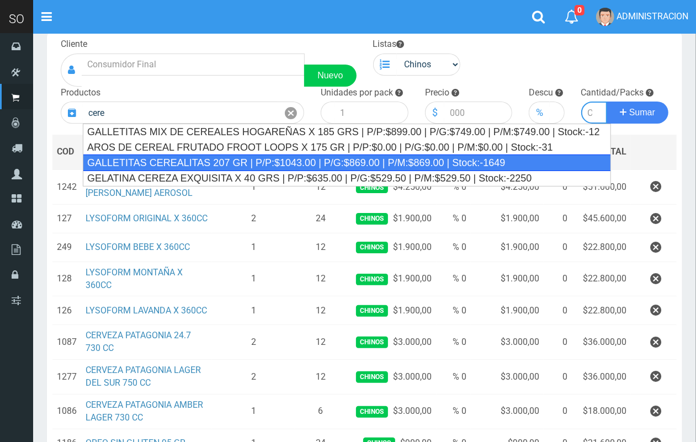
type input "GALLETITAS CEREALITAS 207 GR | P/P:$1043.00 | P/G:$869.00 | P/M:$869.00 | Stock…"
type input "45"
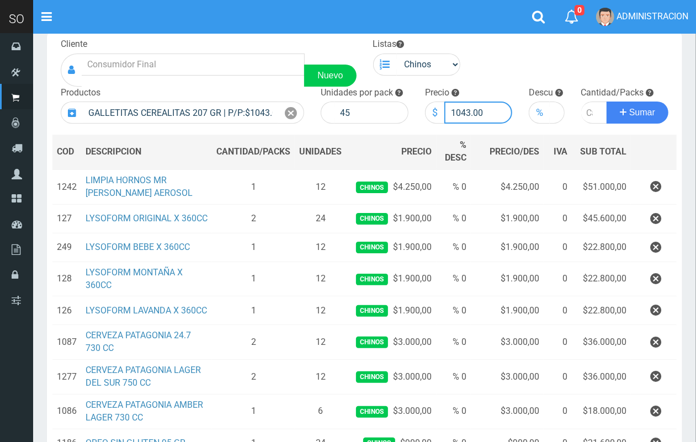
drag, startPoint x: 470, startPoint y: 108, endPoint x: 457, endPoint y: 106, distance: 12.9
click at [457, 106] on input "1043.00" at bounding box center [479, 113] width 68 height 22
type input "1100.00"
click at [586, 114] on input "number" at bounding box center [594, 113] width 27 height 22
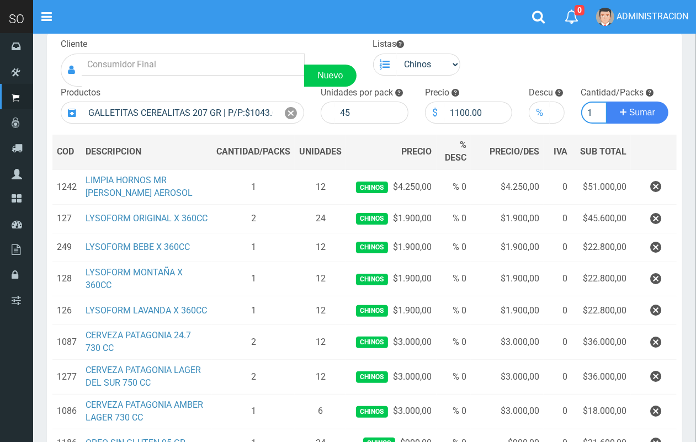
type input "1"
click at [607, 102] on button "Sumar" at bounding box center [638, 113] width 62 height 22
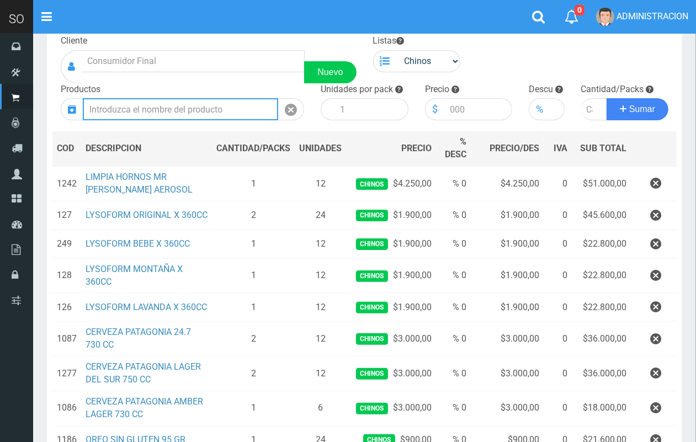
scroll to position [47, 0]
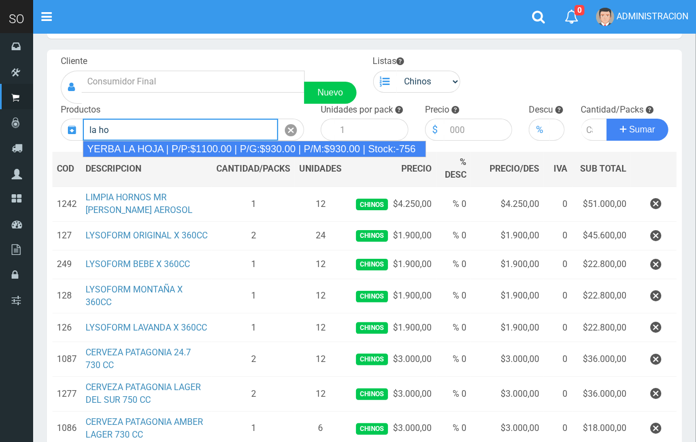
click at [314, 154] on div "YERBA LA HOJA | P/P:$1100.00 | P/G:$930.00 | P/M:$930.00 | Stock:-756" at bounding box center [254, 149] width 343 height 17
type input "YERBA LA HOJA | P/P:$1100.00 | P/G:$930.00 | P/M:$930.00 | Stock:-756"
type input "12"
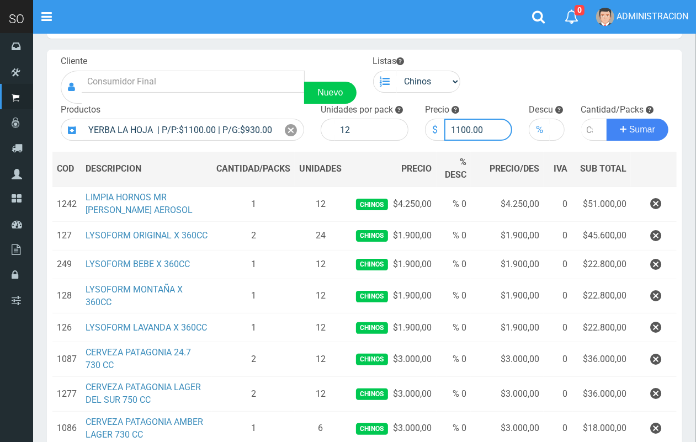
drag, startPoint x: 469, startPoint y: 127, endPoint x: 454, endPoint y: 131, distance: 16.1
click at [451, 131] on input "1100.00" at bounding box center [479, 130] width 68 height 22
type input "950.00"
click at [588, 134] on input "number" at bounding box center [594, 130] width 27 height 22
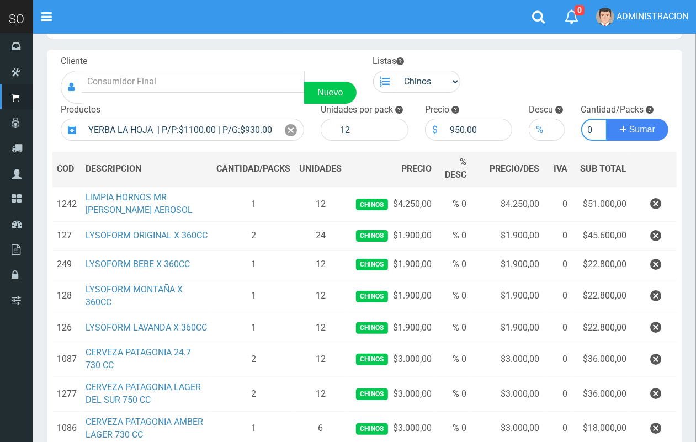
type input "10"
click at [607, 119] on button "Sumar" at bounding box center [638, 130] width 62 height 22
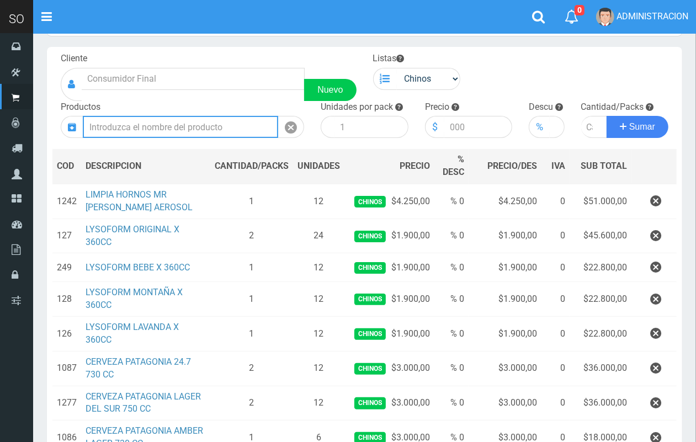
scroll to position [46, 0]
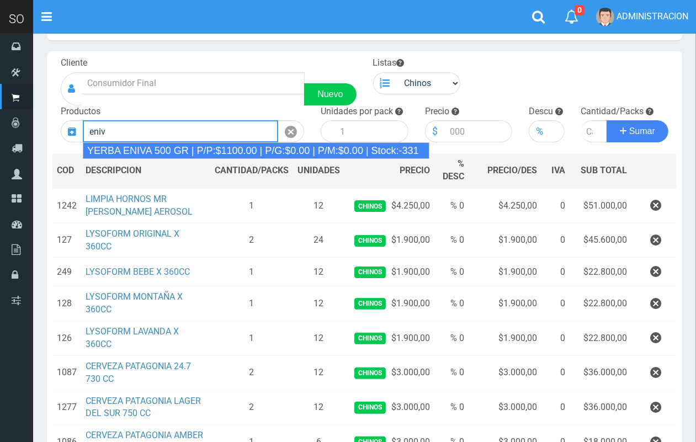
click at [306, 157] on div "YERBA ENIVA 500 GR | P/P:$1100.00 | P/G:$0.00 | P/M:$0.00 | Stock:-331" at bounding box center [256, 150] width 347 height 17
type input "YERBA ENIVA 500 GR | P/P:$1100.00 | P/G:$0.00 | P/M:$0.00 | Stock:-331"
type input "10"
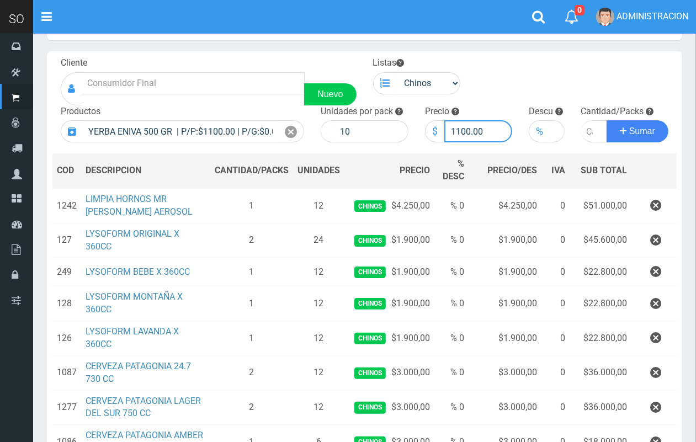
click at [460, 129] on input "1100.00" at bounding box center [479, 131] width 68 height 22
type input "1000.00"
click at [587, 134] on input "number" at bounding box center [594, 131] width 27 height 22
type input "5"
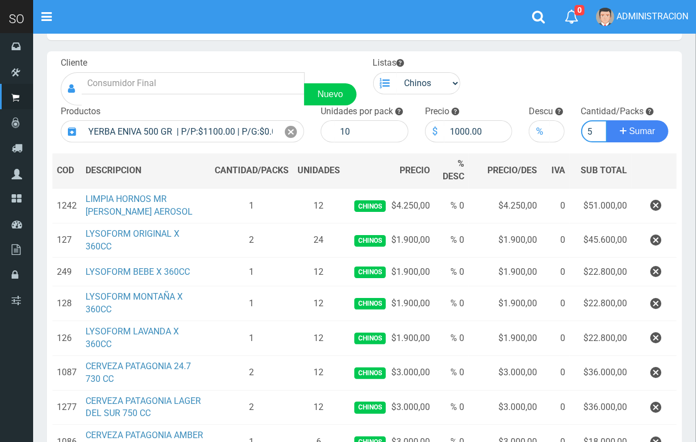
click at [607, 120] on button "Sumar" at bounding box center [638, 131] width 62 height 22
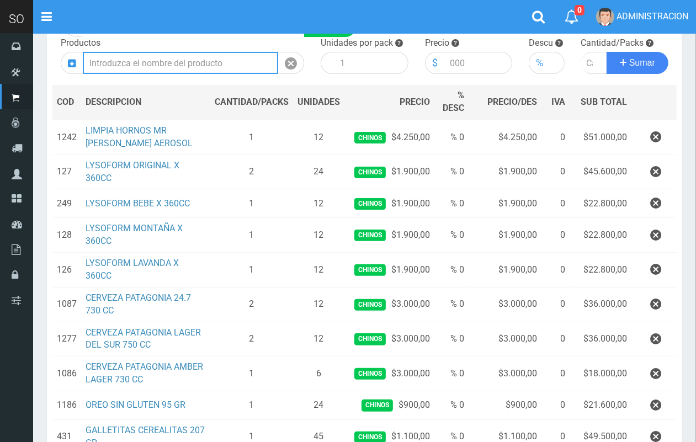
scroll to position [0, 0]
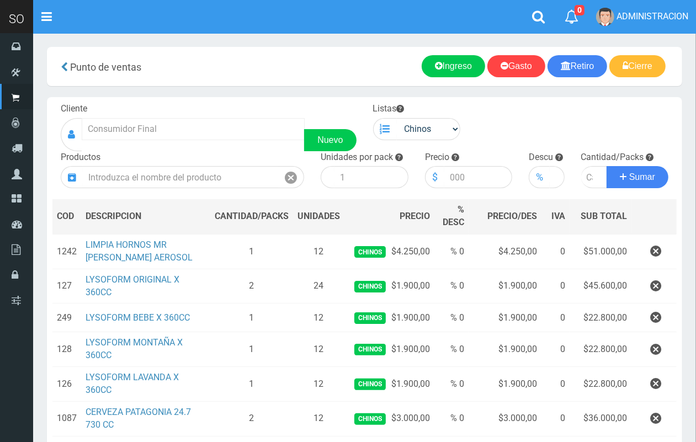
drag, startPoint x: 167, startPoint y: 144, endPoint x: 166, endPoint y: 133, distance: 10.5
click at [166, 144] on div "Nuevo" at bounding box center [209, 134] width 296 height 33
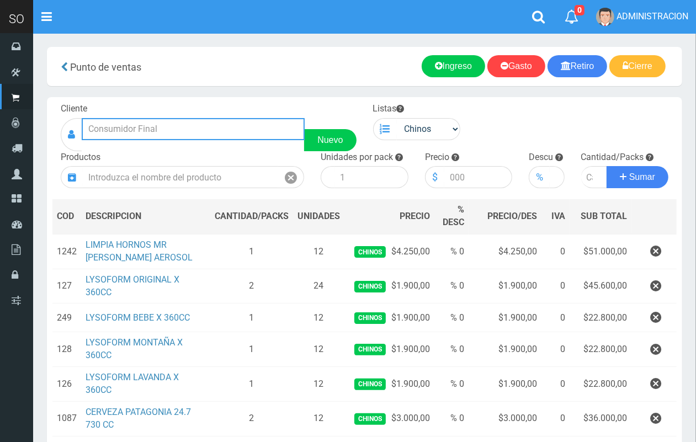
click at [166, 133] on input "text" at bounding box center [193, 129] width 223 height 22
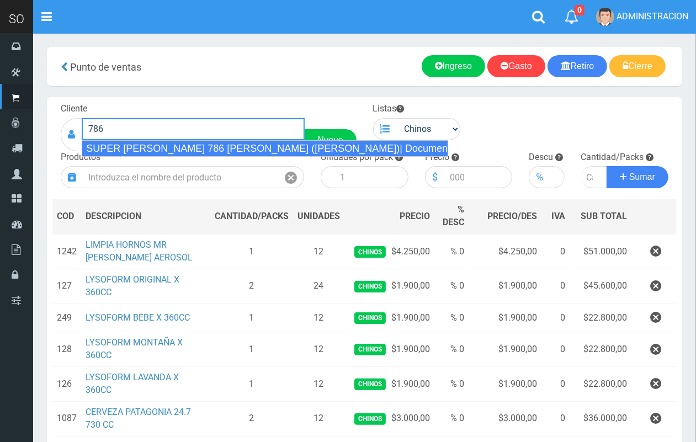
click at [168, 148] on div "SUPER LAVALLE 786 TONY (CAMPANA)| Documento: 5245846466 | Teléfono:" at bounding box center [265, 148] width 367 height 17
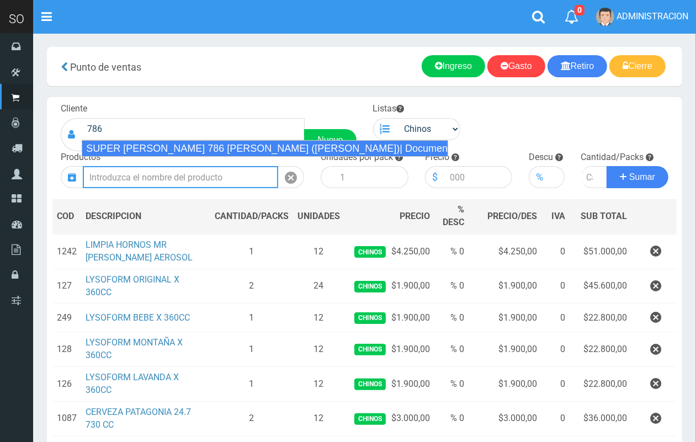
type input "SUPER LAVALLE 786 TONY (CAMPANA)| Documento: 5245846466 | Teléfono:"
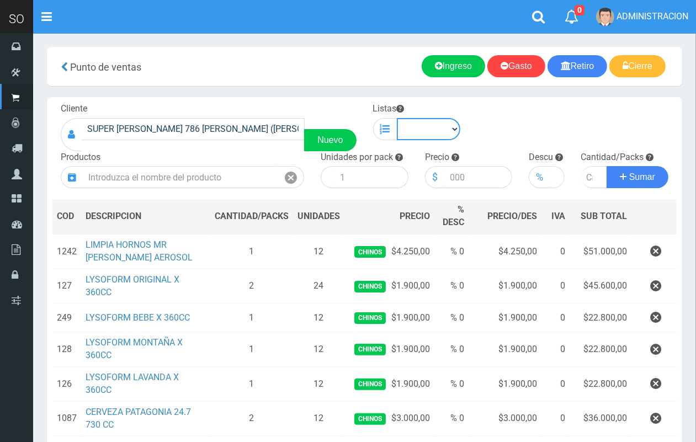
click at [426, 127] on select "Chinos . ." at bounding box center [429, 129] width 64 height 22
select select "1"
click at [397, 118] on select "Chinos . ." at bounding box center [429, 129] width 64 height 22
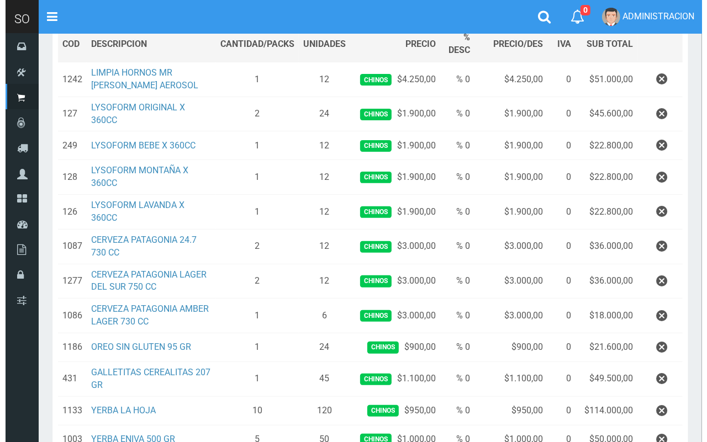
scroll to position [318, 0]
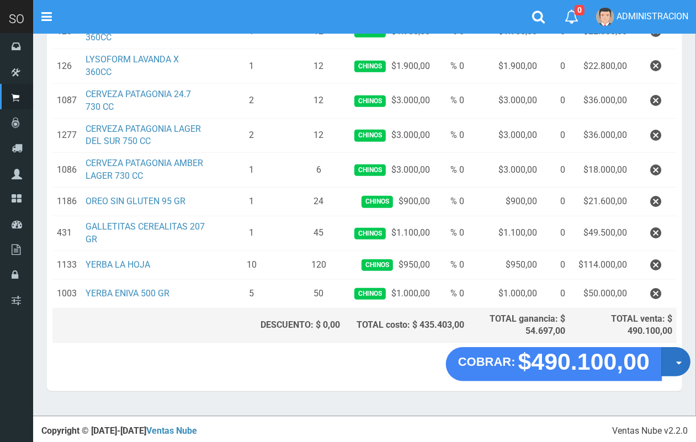
click at [678, 367] on button "Opciones" at bounding box center [676, 361] width 29 height 29
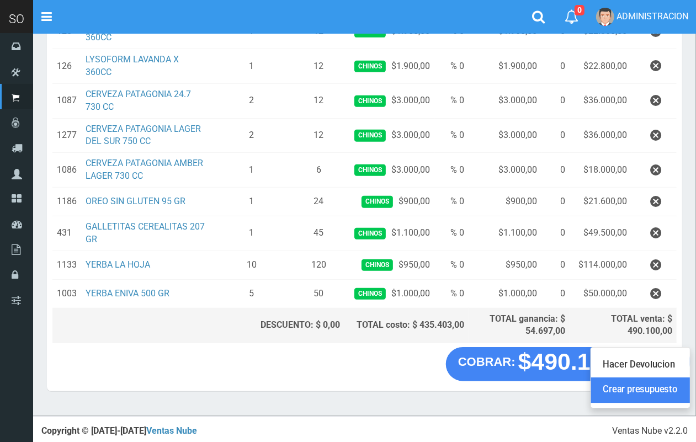
click at [668, 388] on link "Crear presupuesto" at bounding box center [640, 390] width 99 height 25
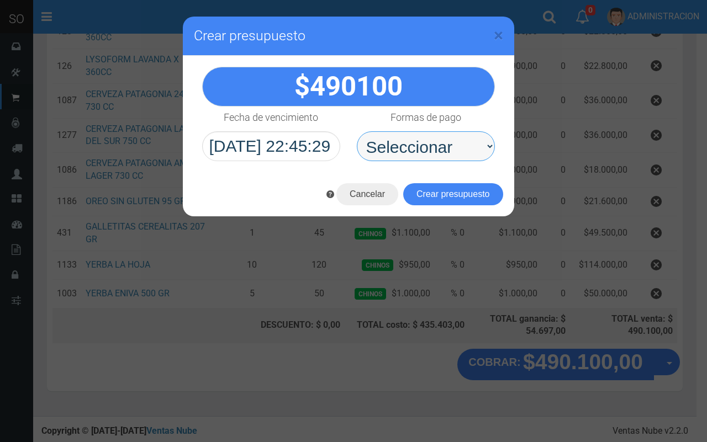
click at [446, 150] on select "Seleccionar Efectivo Tarjeta de Crédito Depósito Débito" at bounding box center [426, 146] width 138 height 30
select select "Efectivo"
click at [357, 131] on select "Seleccionar Efectivo Tarjeta de Crédito Depósito Débito" at bounding box center [426, 146] width 138 height 30
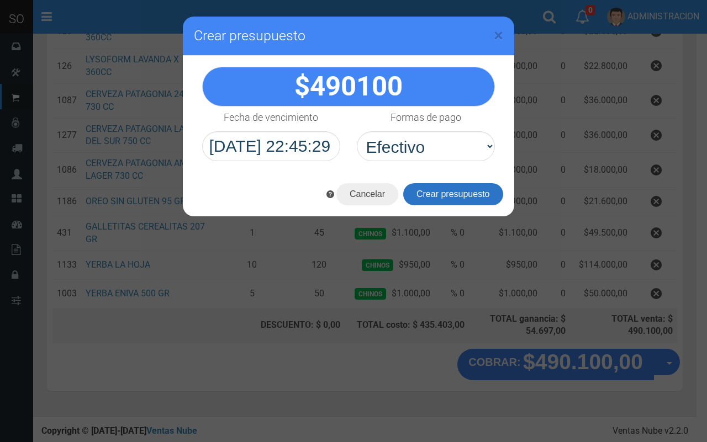
click at [442, 189] on button "Crear presupuesto" at bounding box center [453, 194] width 100 height 22
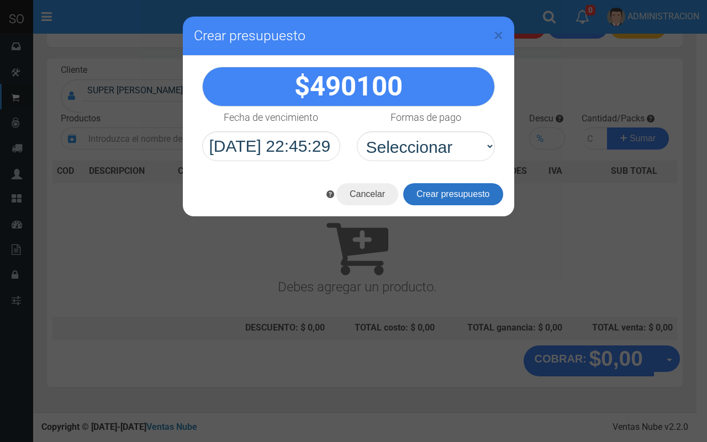
scroll to position [0, 0]
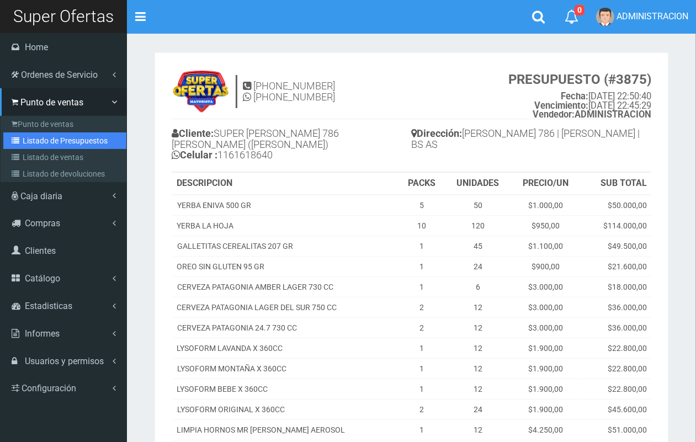
click at [22, 137] on icon at bounding box center [17, 141] width 11 height 8
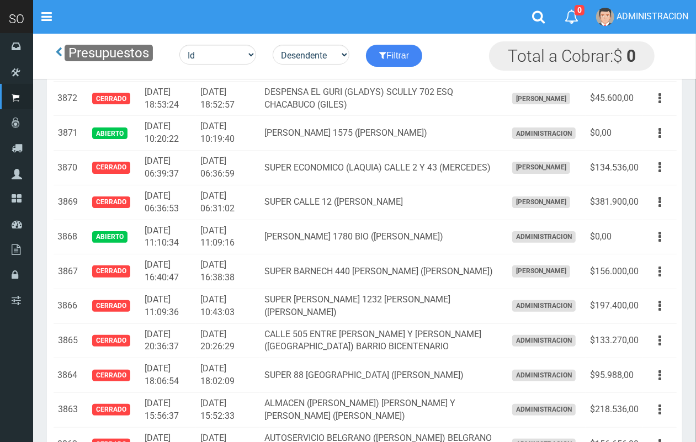
scroll to position [145, 0]
